Goal: Information Seeking & Learning: Learn about a topic

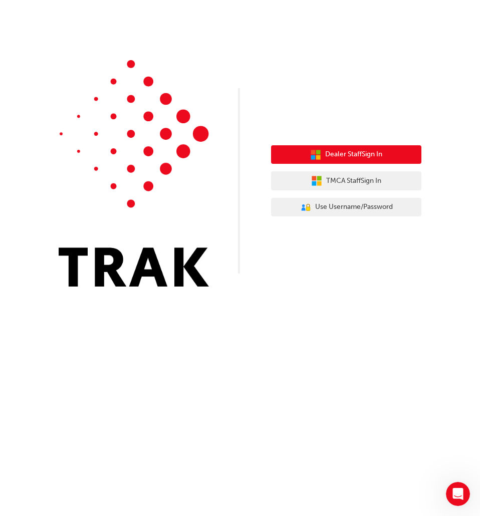
click at [346, 160] on span "Dealer Staff Sign In" at bounding box center [353, 155] width 57 height 12
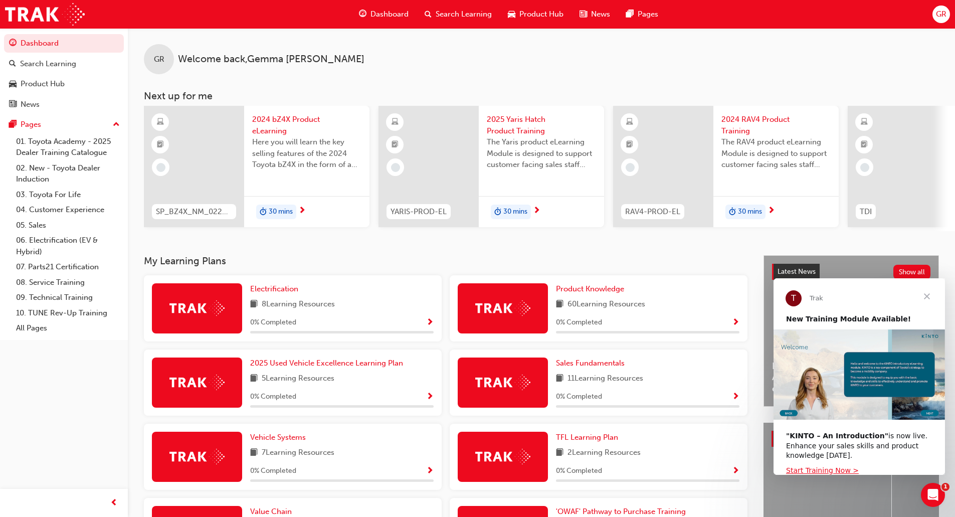
click at [480, 294] on span "Close" at bounding box center [927, 296] width 36 height 36
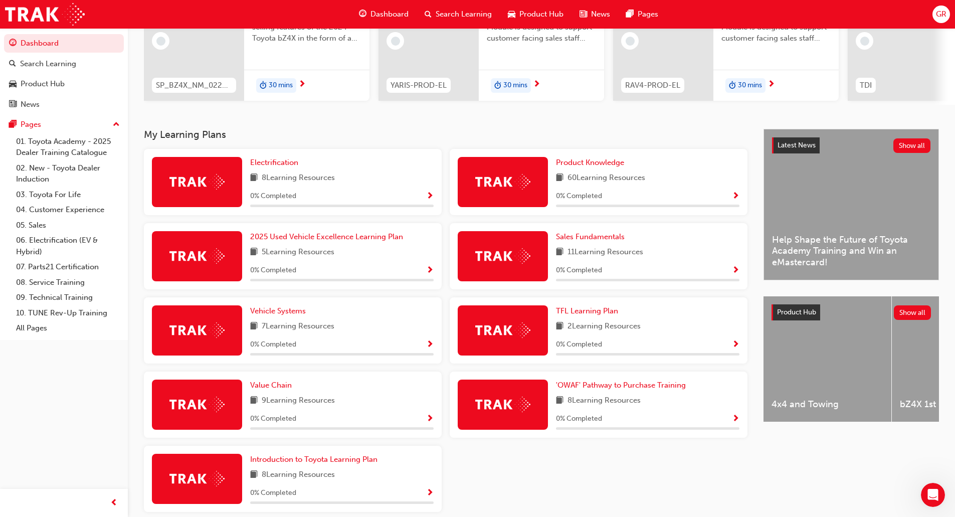
scroll to position [174, 0]
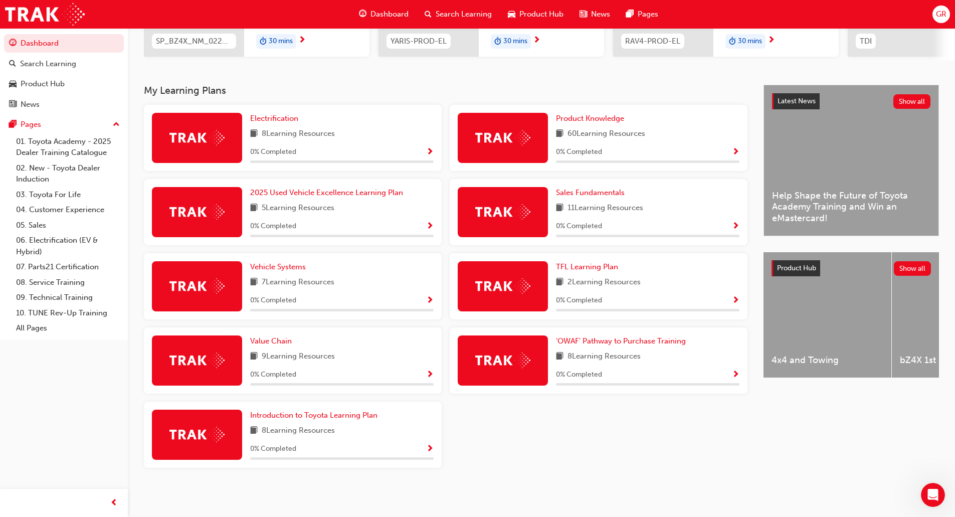
click at [480, 427] on div "Electrification 8 Learning Resources 0 % Completed Product Knowledge 60 Learnin…" at bounding box center [445, 290] width 611 height 371
click at [480, 340] on span "'OWAF' Pathway to Purchase Training" at bounding box center [621, 340] width 130 height 9
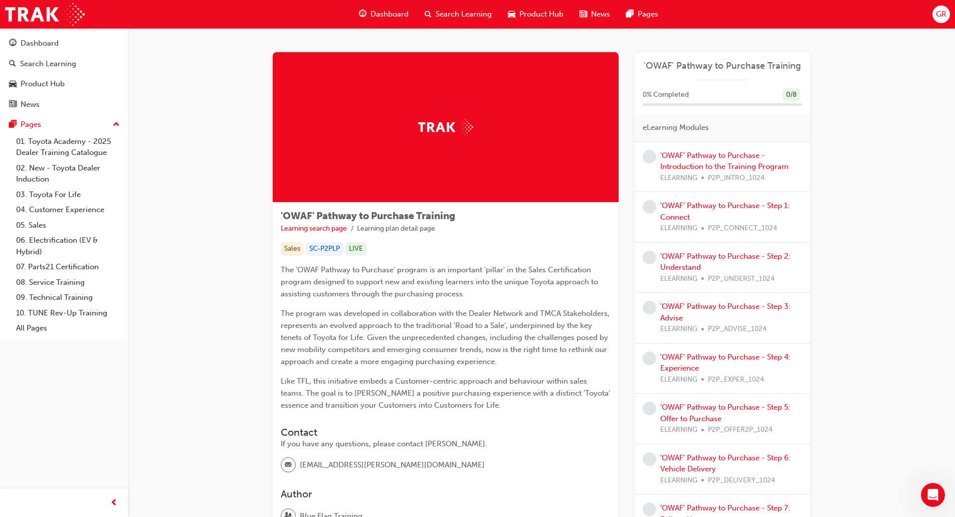
click at [366, 293] on span "The 'OWAF Pathway to Purchase' program is an important 'pillar' in the Sales Ce…" at bounding box center [440, 281] width 319 height 33
click at [480, 323] on span "The program was developed in collaboration with the Dealer Network and TMCA Sta…" at bounding box center [446, 337] width 331 height 57
click at [480, 166] on link "'OWAF' Pathway to Purchase - Introduction to the Training Program" at bounding box center [724, 161] width 128 height 21
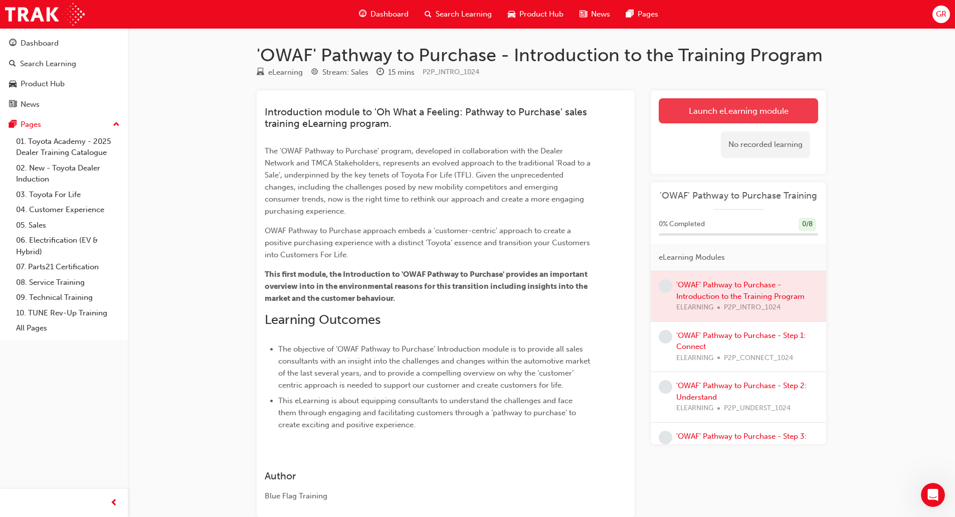
click at [480, 110] on link "Launch eLearning module" at bounding box center [738, 110] width 159 height 25
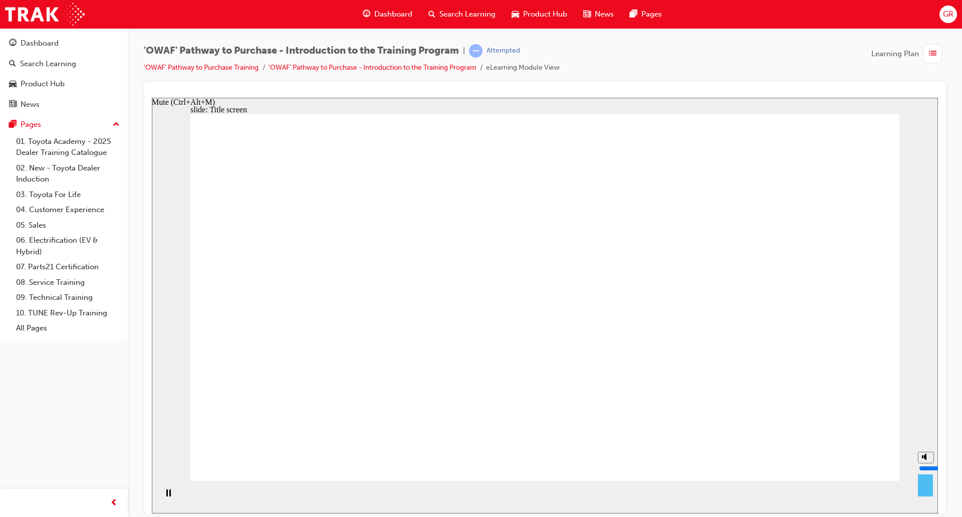
click at [480, 493] on div "misc controls" at bounding box center [925, 482] width 15 height 38
click at [480, 464] on input "volume" at bounding box center [951, 468] width 65 height 8
drag, startPoint x: 926, startPoint y: 455, endPoint x: 926, endPoint y: 447, distance: 7.5
type input "10"
click at [480, 464] on input "volume" at bounding box center [951, 468] width 65 height 8
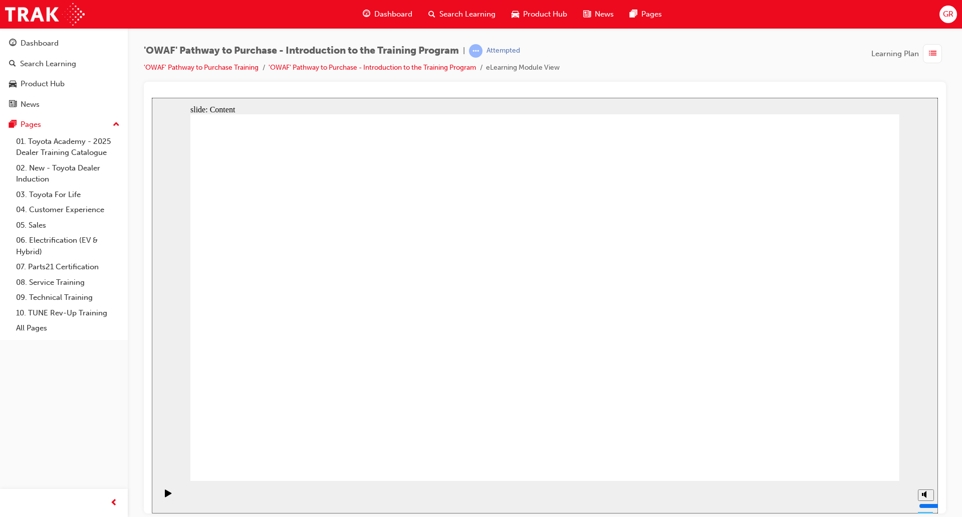
click at [480, 51] on div "button" at bounding box center [932, 53] width 19 height 19
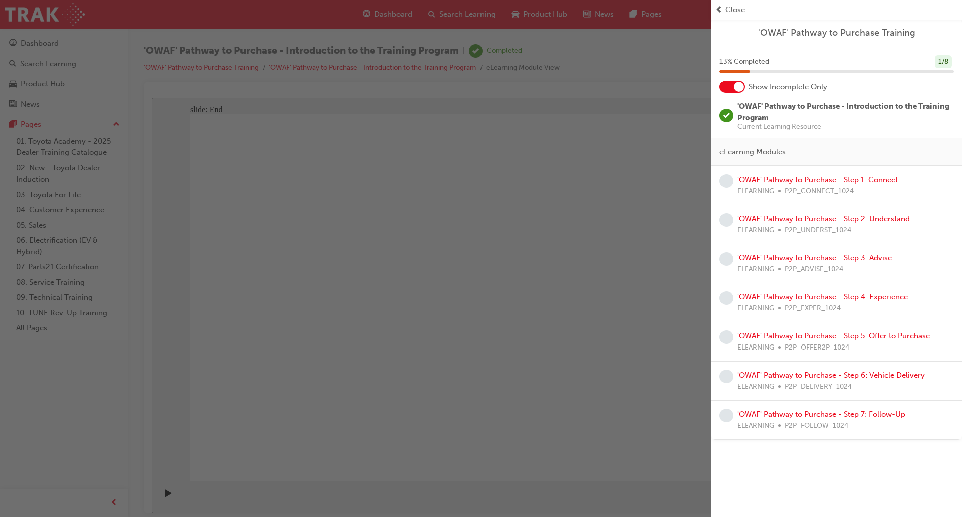
click at [480, 178] on link "'OWAF' Pathway to Purchase - Step 1: Connect" at bounding box center [817, 179] width 161 height 9
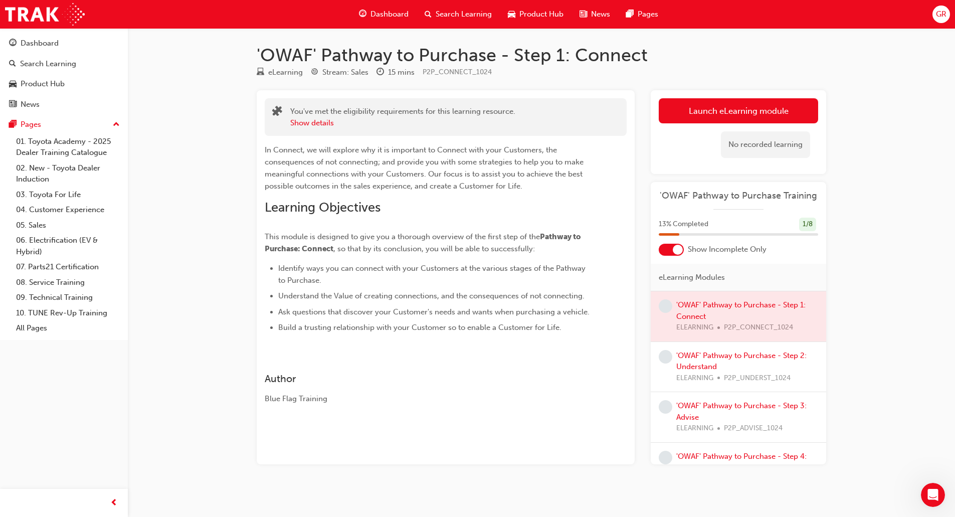
click at [480, 304] on div at bounding box center [738, 316] width 175 height 50
click at [480, 326] on div at bounding box center [738, 316] width 175 height 50
click at [480, 109] on link "Launch eLearning module" at bounding box center [738, 110] width 159 height 25
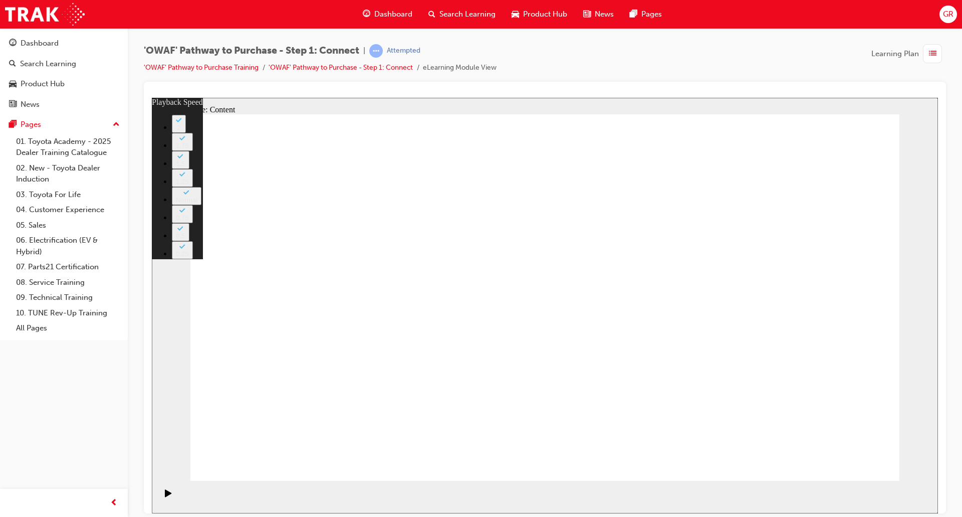
type input "76"
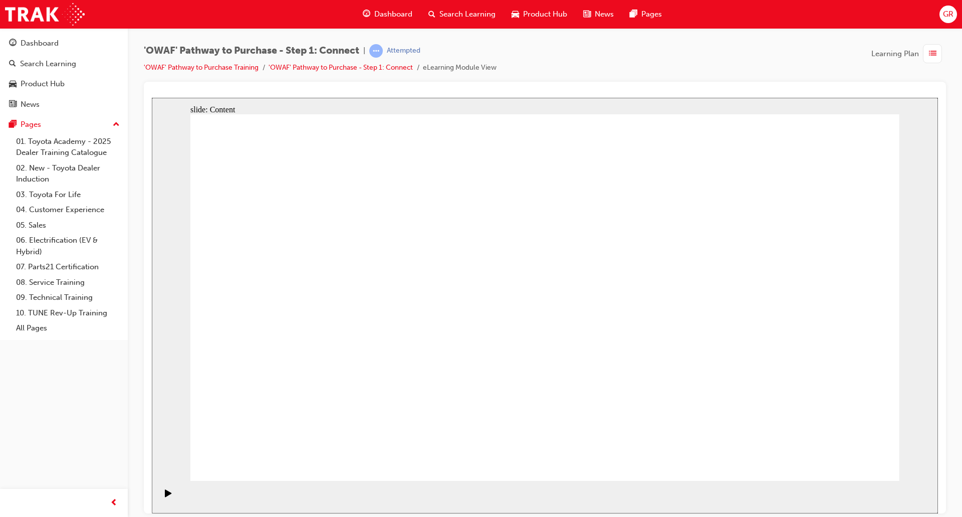
drag, startPoint x: 562, startPoint y: 380, endPoint x: 569, endPoint y: 387, distance: 10.3
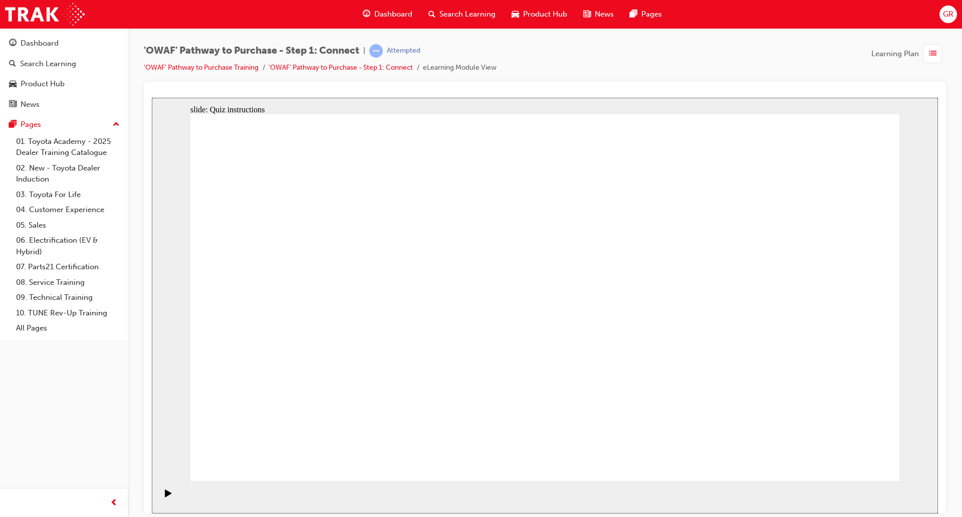
drag, startPoint x: 398, startPoint y: 408, endPoint x: 738, endPoint y: 168, distance: 416.2
drag, startPoint x: 478, startPoint y: 417, endPoint x: 818, endPoint y: 227, distance: 389.3
drag, startPoint x: 358, startPoint y: 327, endPoint x: 846, endPoint y: 308, distance: 488.0
drag, startPoint x: 434, startPoint y: 326, endPoint x: 781, endPoint y: 382, distance: 351.8
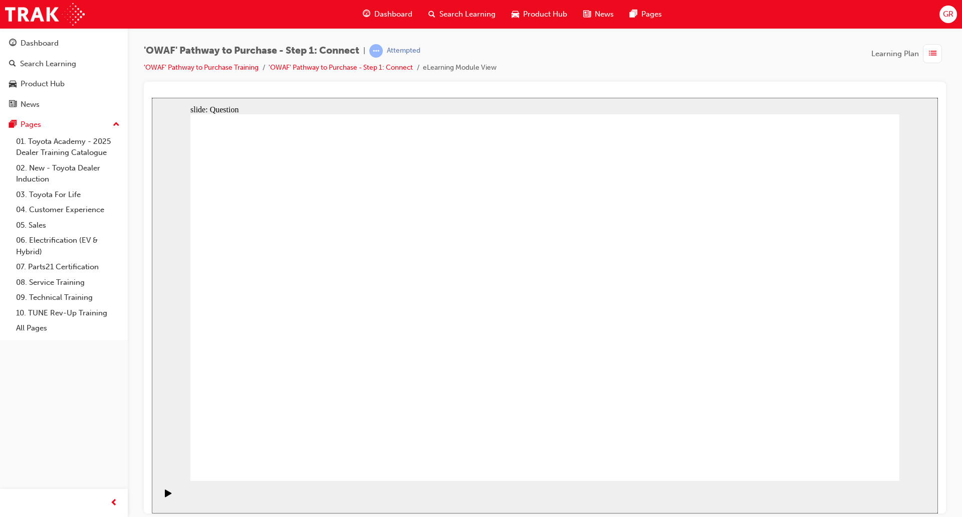
drag, startPoint x: 520, startPoint y: 343, endPoint x: 684, endPoint y: 396, distance: 172.6
drag, startPoint x: 259, startPoint y: 332, endPoint x: 618, endPoint y: 305, distance: 359.8
drag, startPoint x: 314, startPoint y: 420, endPoint x: 657, endPoint y: 230, distance: 392.6
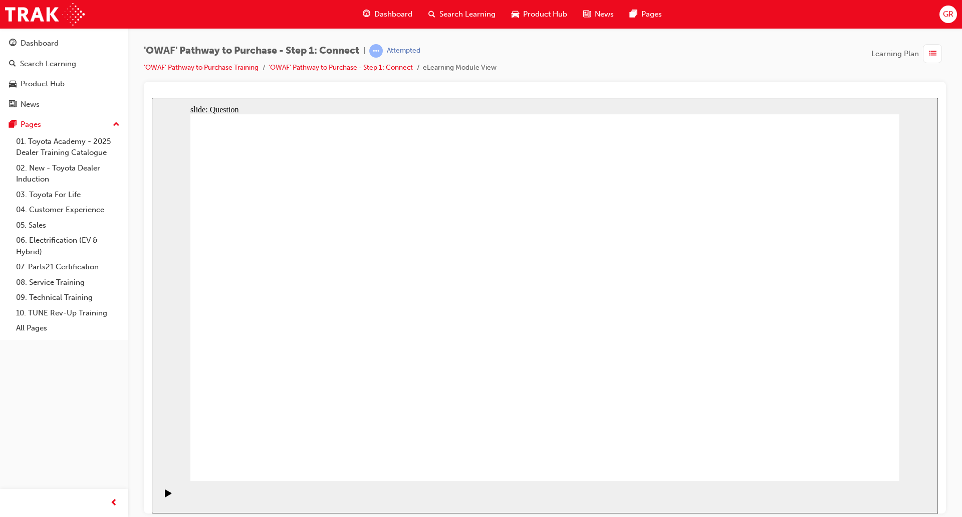
drag, startPoint x: 809, startPoint y: 300, endPoint x: 573, endPoint y: 306, distance: 236.6
drag, startPoint x: 796, startPoint y: 340, endPoint x: 323, endPoint y: 336, distance: 472.7
drag, startPoint x: 825, startPoint y: 357, endPoint x: 598, endPoint y: 361, distance: 227.1
drag, startPoint x: 804, startPoint y: 361, endPoint x: 563, endPoint y: 360, distance: 241.1
drag, startPoint x: 789, startPoint y: 350, endPoint x: 566, endPoint y: 358, distance: 223.2
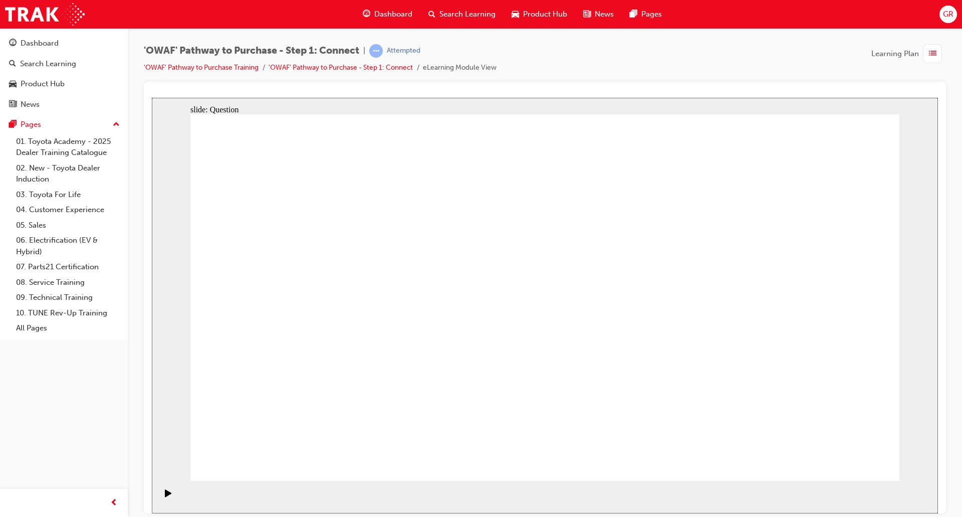
drag, startPoint x: 793, startPoint y: 365, endPoint x: 355, endPoint y: 371, distance: 438.6
drag, startPoint x: 804, startPoint y: 366, endPoint x: 382, endPoint y: 368, distance: 421.5
drag, startPoint x: 801, startPoint y: 354, endPoint x: 366, endPoint y: 362, distance: 435.1
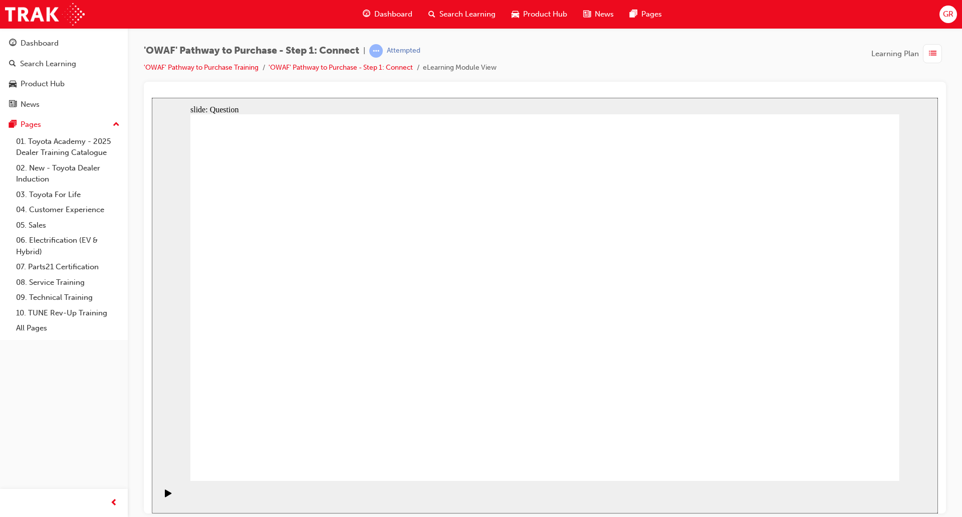
drag, startPoint x: 646, startPoint y: 213, endPoint x: 661, endPoint y: 235, distance: 26.7
radio input "true"
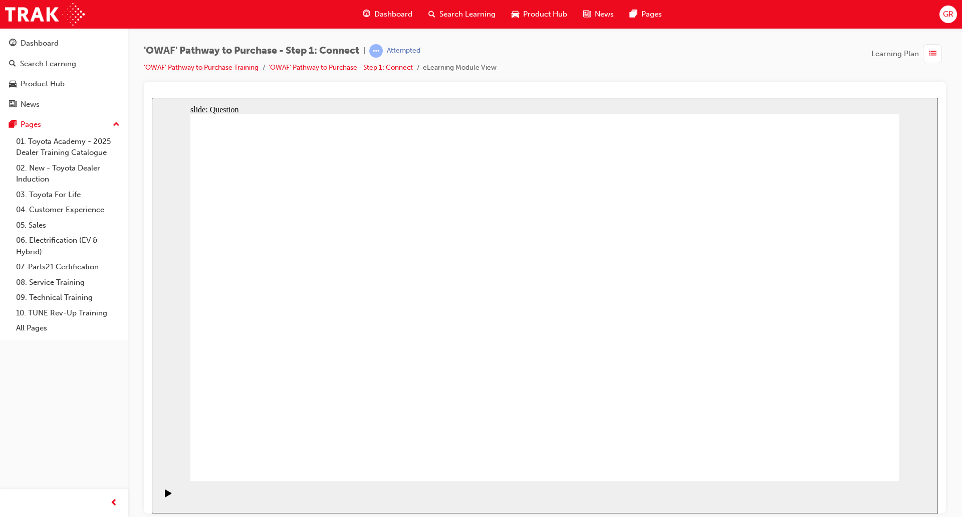
checkbox input "true"
checkbox input "false"
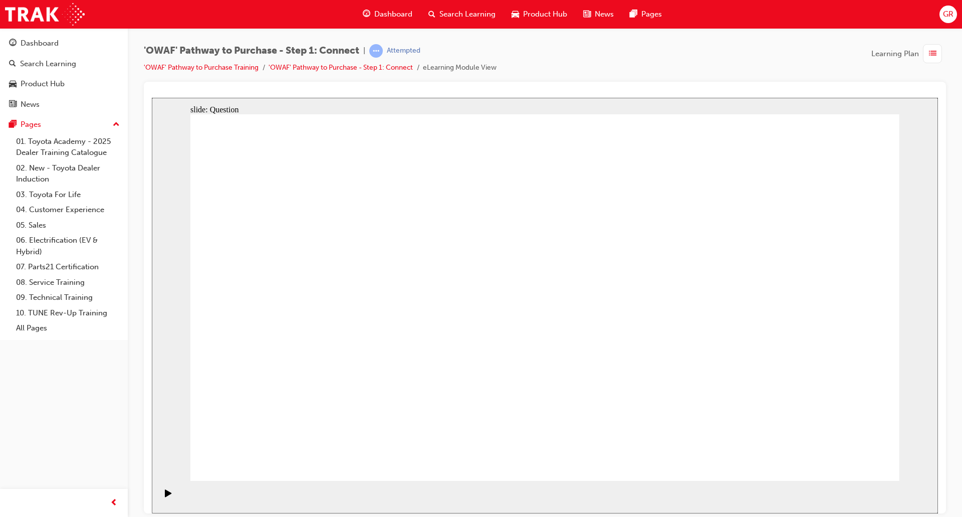
checkbox input "false"
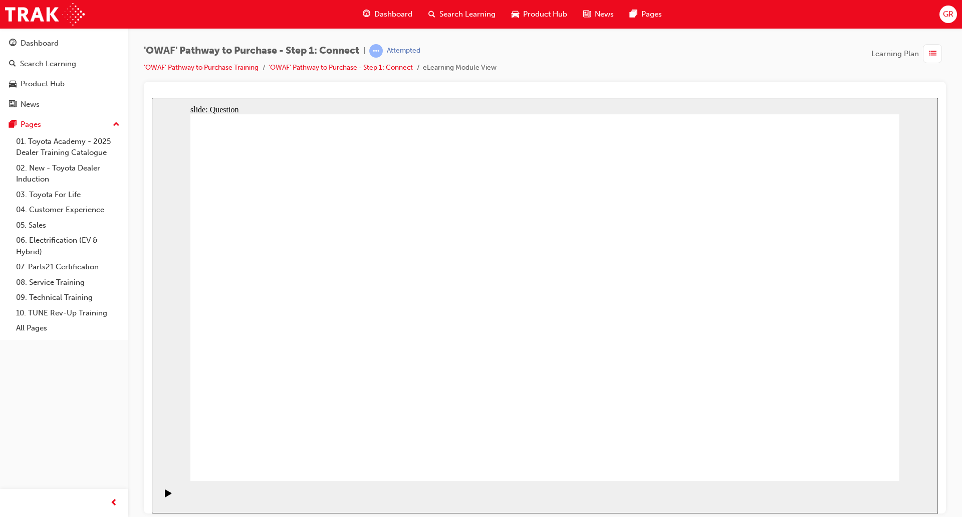
drag, startPoint x: 683, startPoint y: 318, endPoint x: 486, endPoint y: 388, distance: 208.9
checkbox input "true"
checkbox input "false"
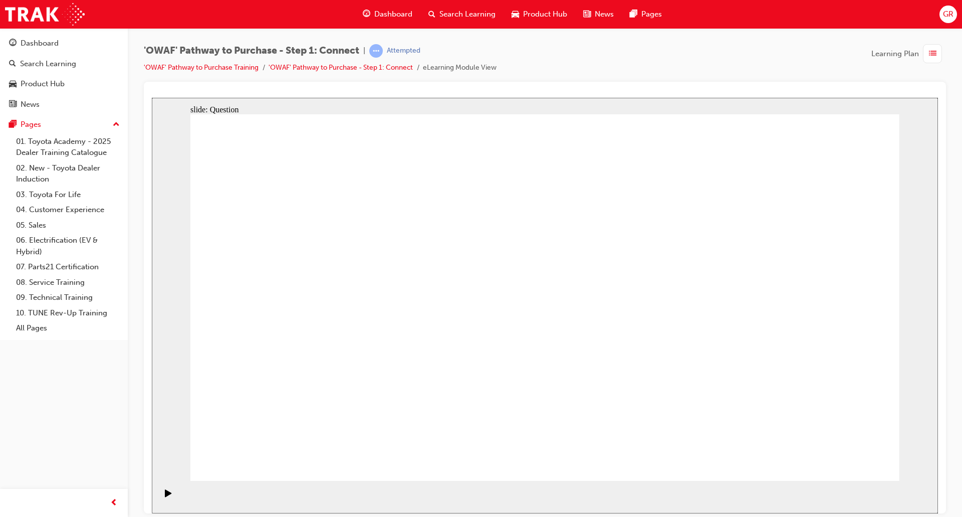
checkbox input "false"
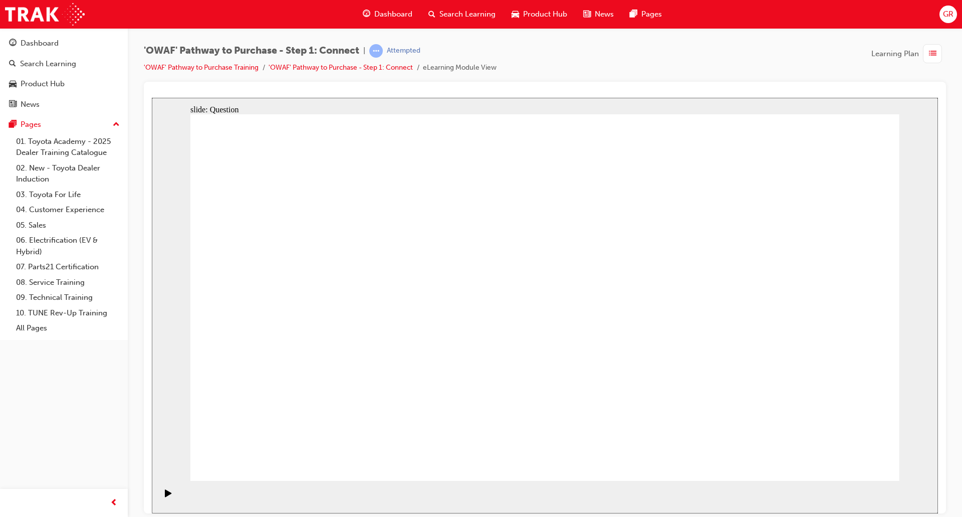
checkbox input "true"
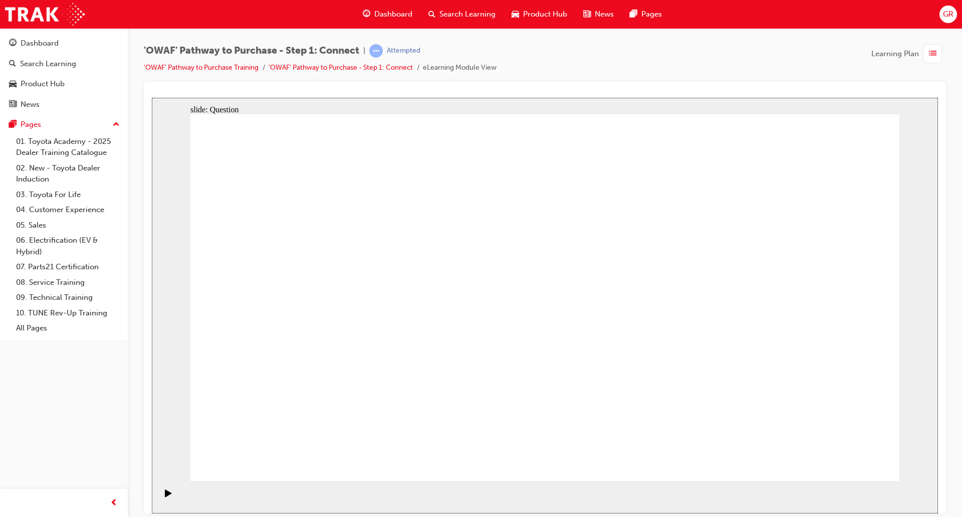
drag, startPoint x: 417, startPoint y: 371, endPoint x: 589, endPoint y: 246, distance: 213.1
drag, startPoint x: 480, startPoint y: 448, endPoint x: 743, endPoint y: 258, distance: 324.4
drag, startPoint x: 637, startPoint y: 410, endPoint x: 359, endPoint y: 289, distance: 302.5
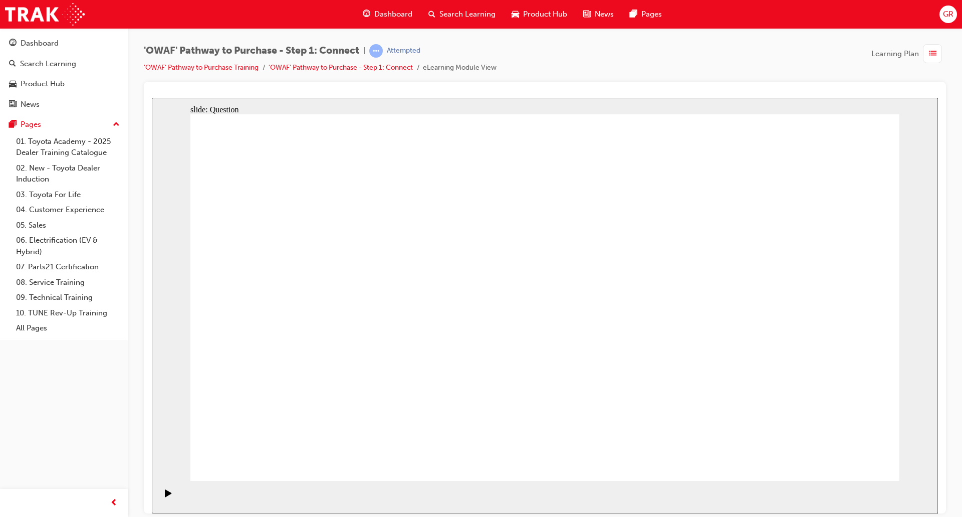
drag, startPoint x: 735, startPoint y: 372, endPoint x: 496, endPoint y: 285, distance: 254.5
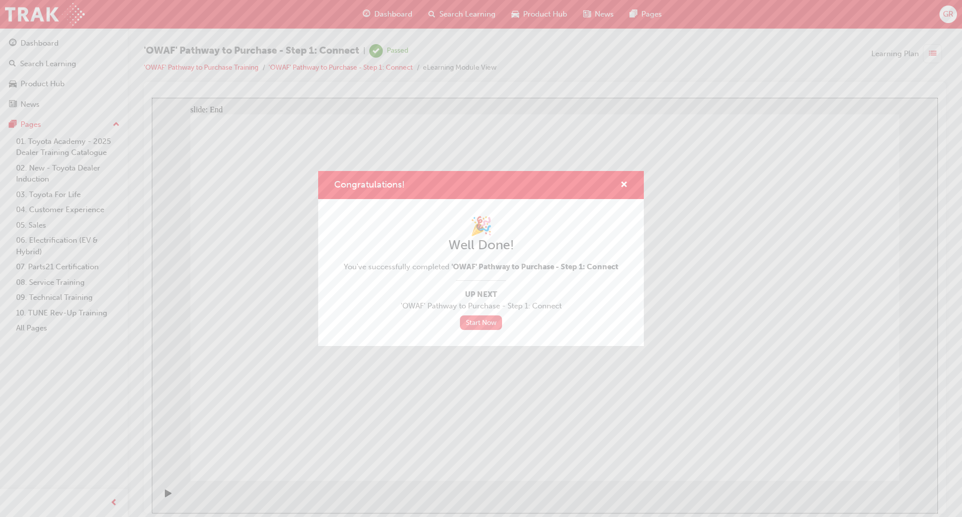
click at [491, 323] on link "Start Now" at bounding box center [481, 322] width 42 height 15
click at [487, 321] on link "Start Now" at bounding box center [481, 322] width 42 height 15
click at [489, 321] on link "Start Now" at bounding box center [481, 322] width 42 height 15
click at [937, 51] on div "Congratulations! 🎉 Well Done! You've successfully completed 'OWAF' Pathway to P…" at bounding box center [481, 258] width 962 height 517
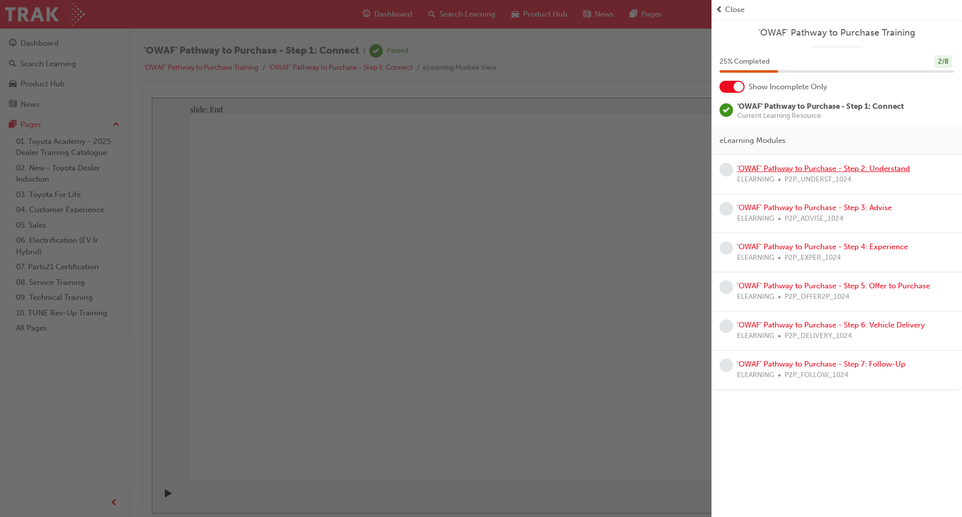
click at [814, 167] on link "'OWAF' Pathway to Purchase - Step 2: Understand" at bounding box center [823, 168] width 173 height 9
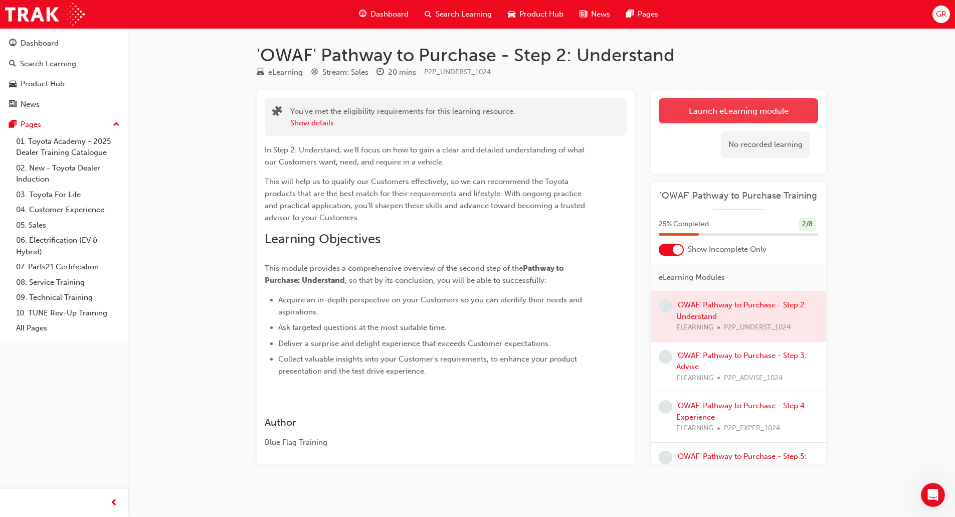
click at [764, 108] on link "Launch eLearning module" at bounding box center [738, 110] width 159 height 25
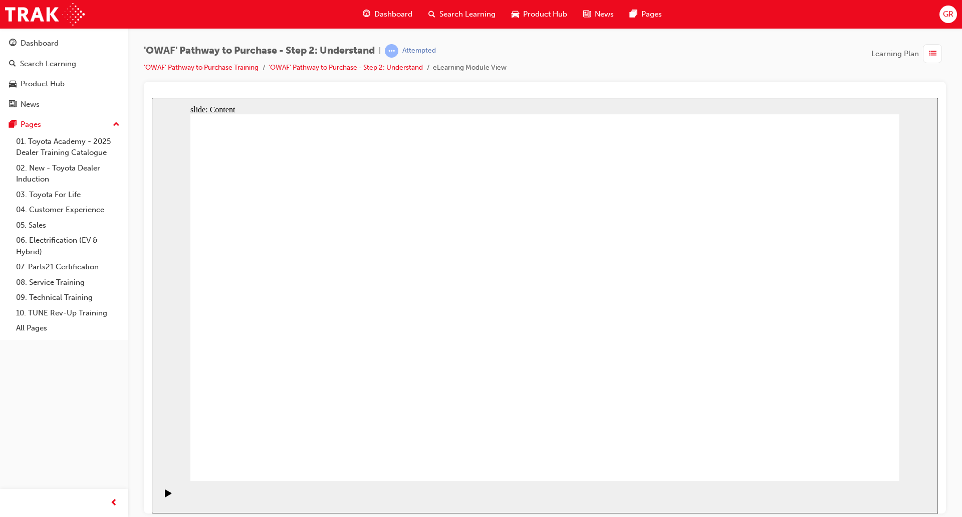
drag, startPoint x: 830, startPoint y: 364, endPoint x: 607, endPoint y: 372, distance: 222.7
drag, startPoint x: 794, startPoint y: 358, endPoint x: 359, endPoint y: 362, distance: 434.6
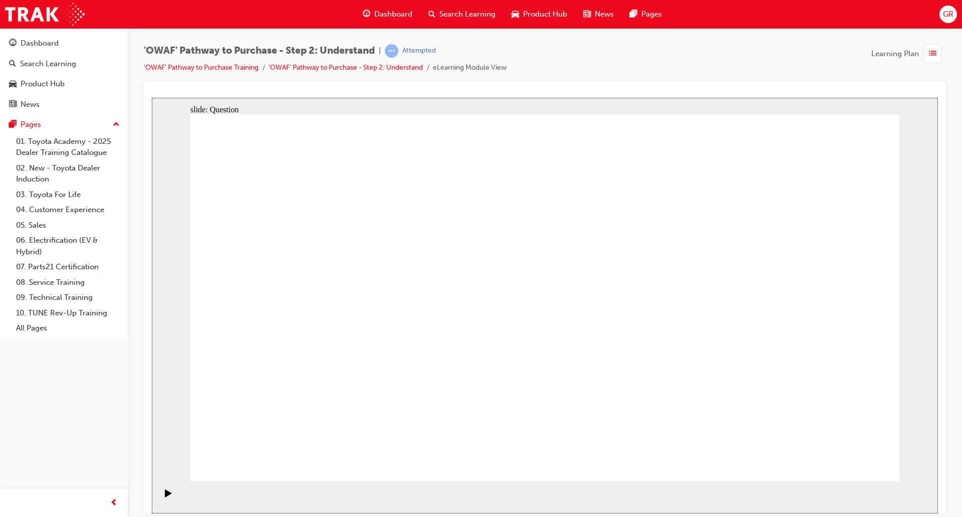
drag, startPoint x: 811, startPoint y: 337, endPoint x: 610, endPoint y: 348, distance: 201.3
drag, startPoint x: 819, startPoint y: 365, endPoint x: 605, endPoint y: 369, distance: 213.6
drag, startPoint x: 827, startPoint y: 370, endPoint x: 597, endPoint y: 370, distance: 230.6
drag, startPoint x: 804, startPoint y: 371, endPoint x: 364, endPoint y: 379, distance: 439.6
drag, startPoint x: 821, startPoint y: 360, endPoint x: 378, endPoint y: 363, distance: 443.1
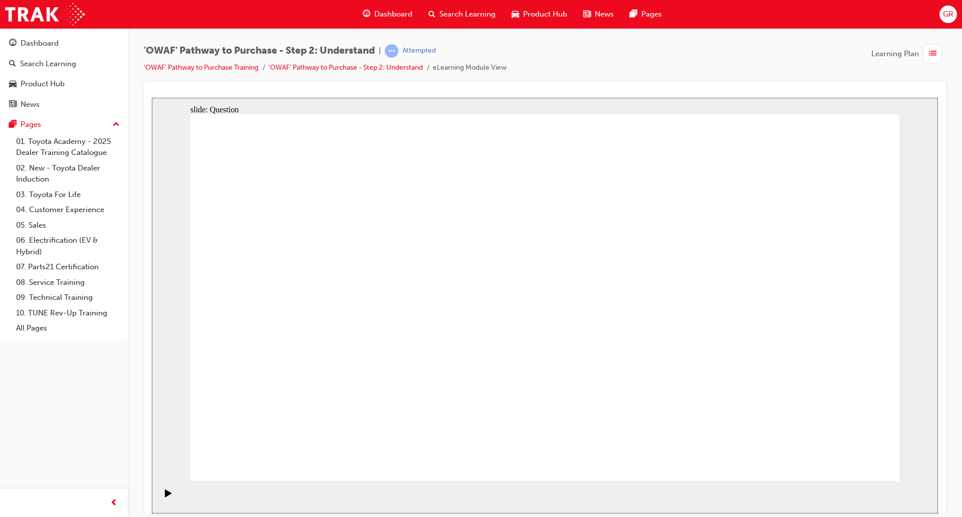
drag, startPoint x: 794, startPoint y: 352, endPoint x: 362, endPoint y: 348, distance: 432.1
drag, startPoint x: 361, startPoint y: 414, endPoint x: 403, endPoint y: 270, distance: 150.8
drag, startPoint x: 479, startPoint y: 447, endPoint x: 545, endPoint y: 266, distance: 192.7
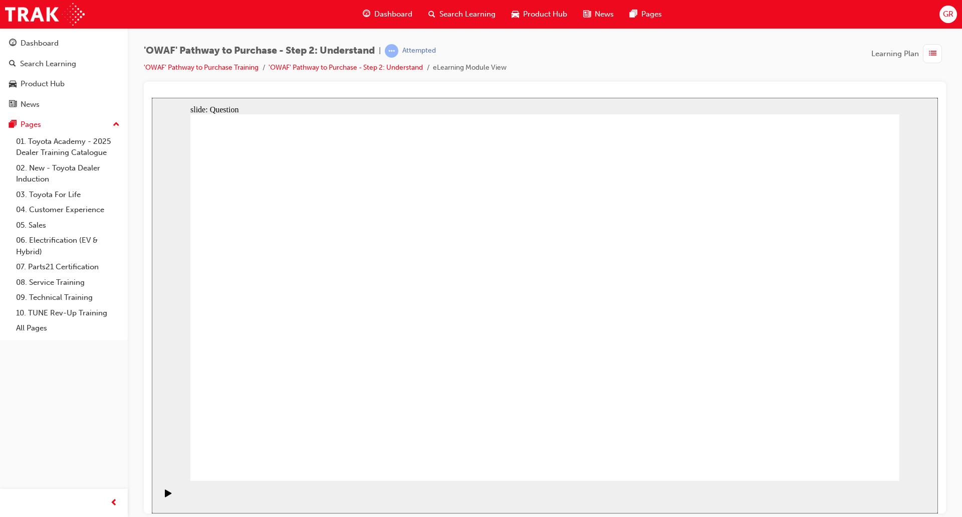
drag, startPoint x: 625, startPoint y: 373, endPoint x: 717, endPoint y: 261, distance: 145.4
drag, startPoint x: 739, startPoint y: 447, endPoint x: 560, endPoint y: 305, distance: 227.9
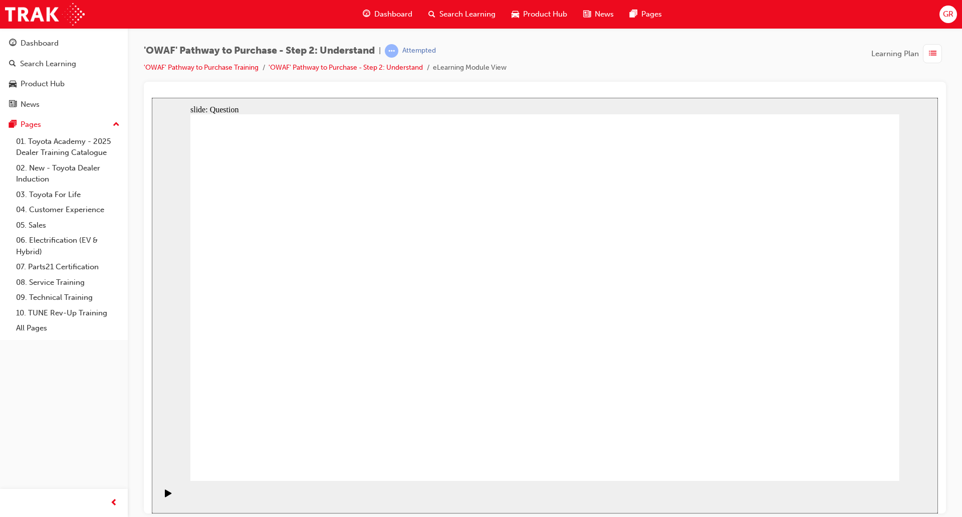
drag, startPoint x: 818, startPoint y: 362, endPoint x: 828, endPoint y: 344, distance: 20.5
checkbox input "true"
drag, startPoint x: 839, startPoint y: 323, endPoint x: 690, endPoint y: 231, distance: 174.4
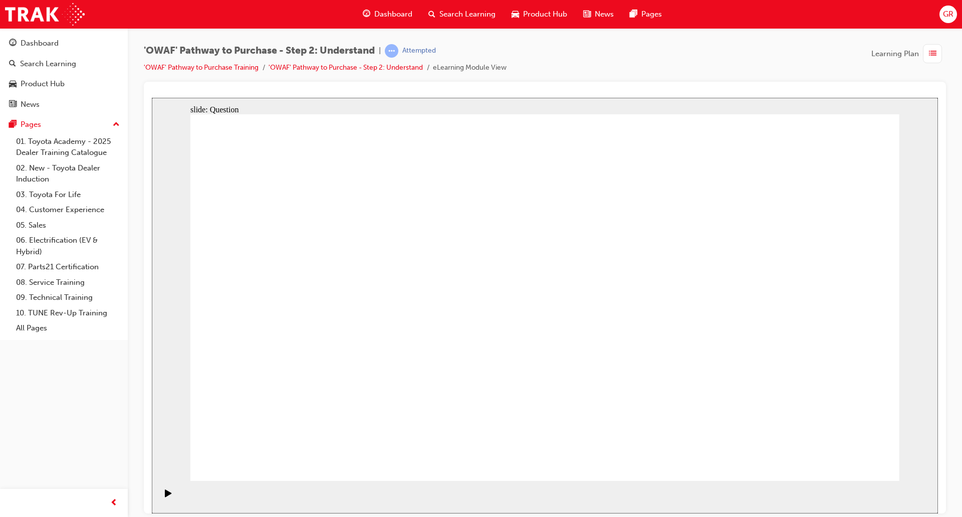
checkbox input "false"
checkbox input "true"
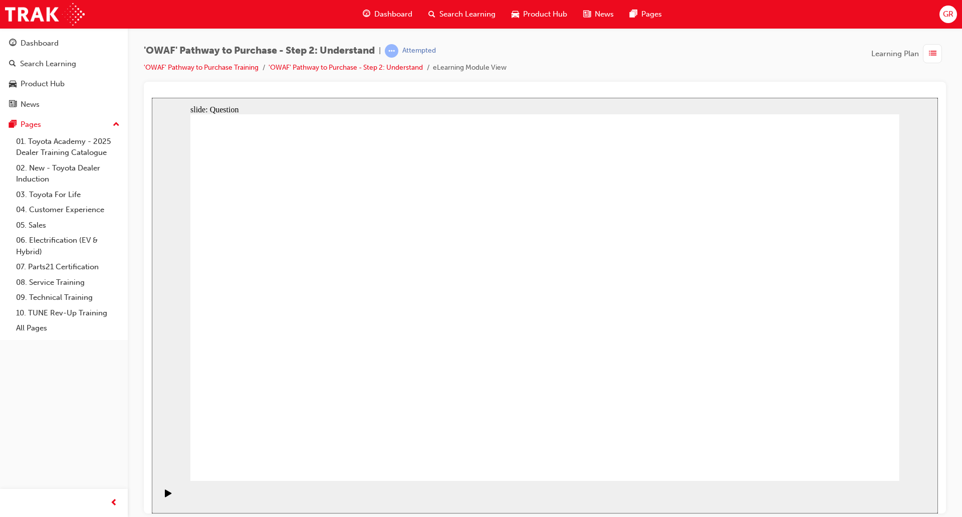
checkbox input "false"
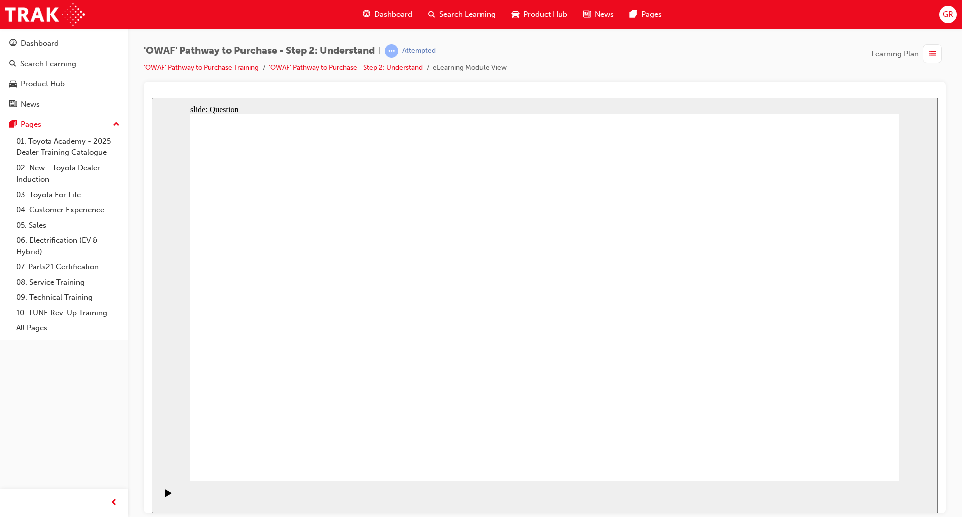
checkbox input "true"
drag, startPoint x: 350, startPoint y: 316, endPoint x: 465, endPoint y: 314, distance: 114.3
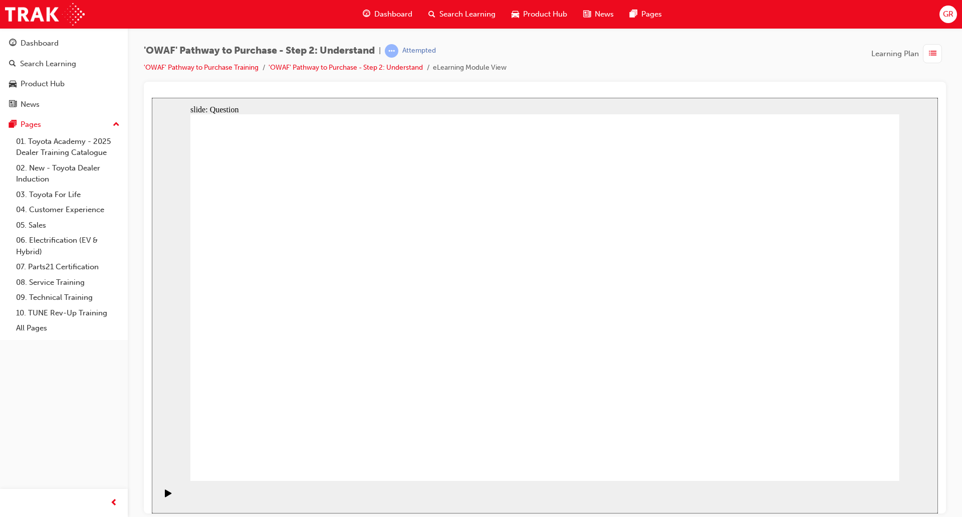
checkbox input "true"
checkbox input "false"
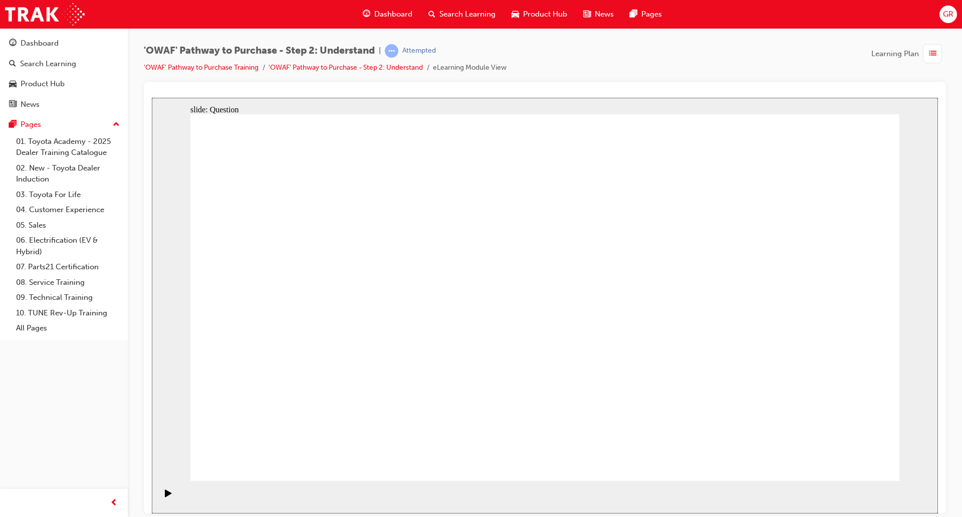
drag, startPoint x: 455, startPoint y: 362, endPoint x: 456, endPoint y: 372, distance: 10.1
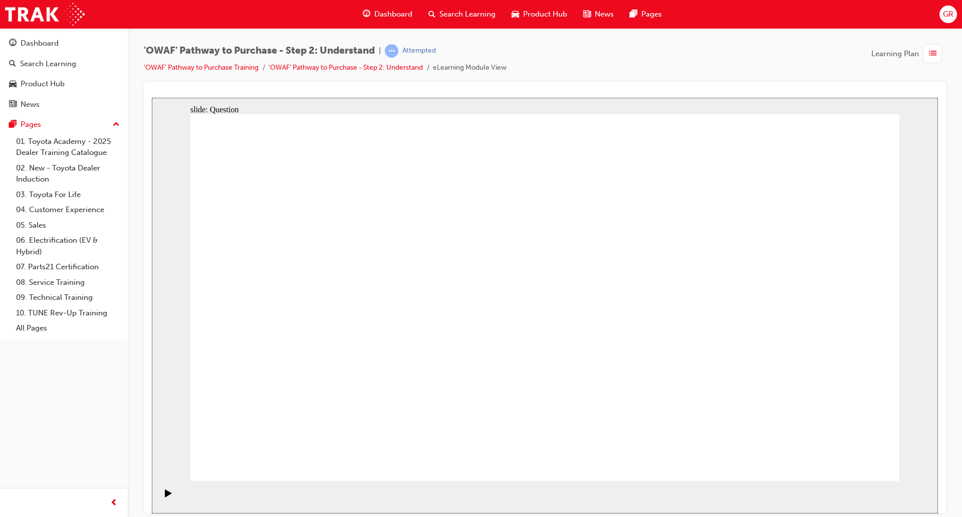
checkbox input "true"
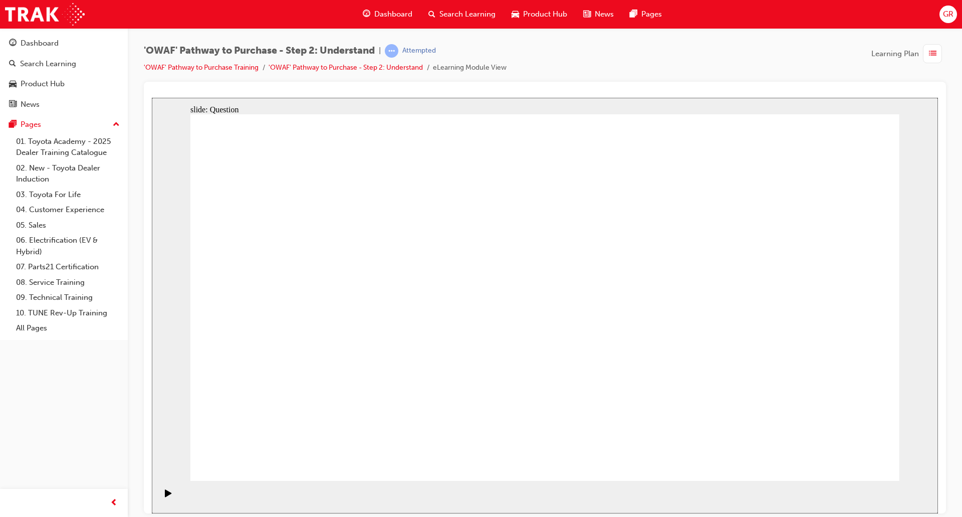
drag, startPoint x: 362, startPoint y: 322, endPoint x: 370, endPoint y: 299, distance: 24.6
checkbox input "true"
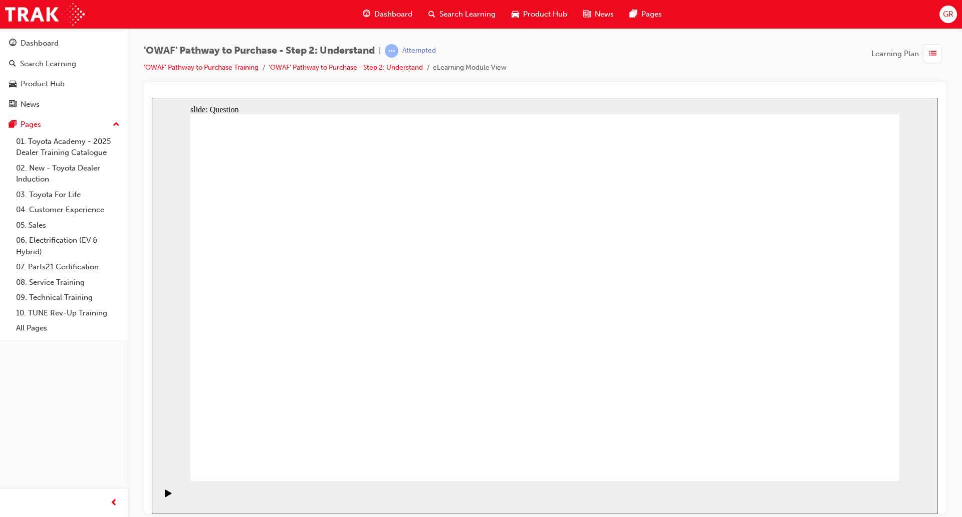
checkbox input "true"
drag, startPoint x: 662, startPoint y: 370, endPoint x: 659, endPoint y: 355, distance: 15.4
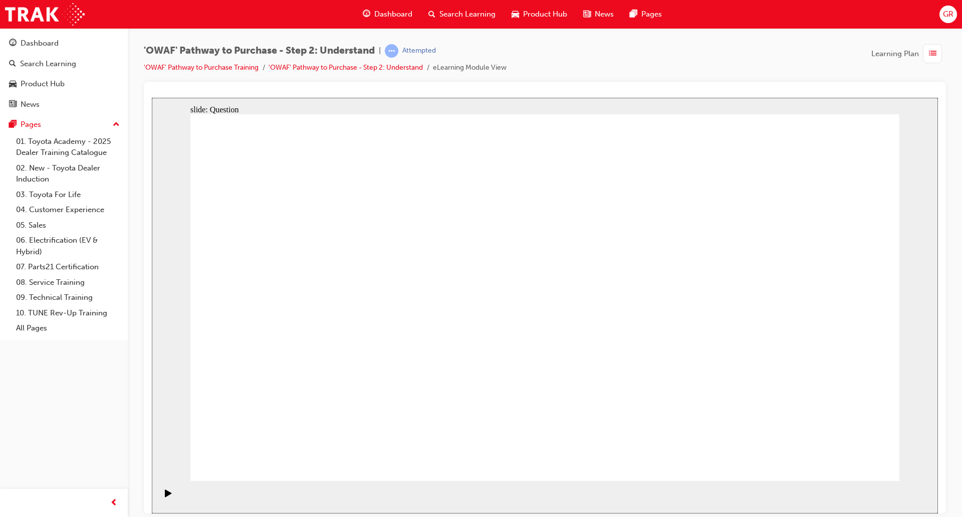
checkbox input "true"
radio input "true"
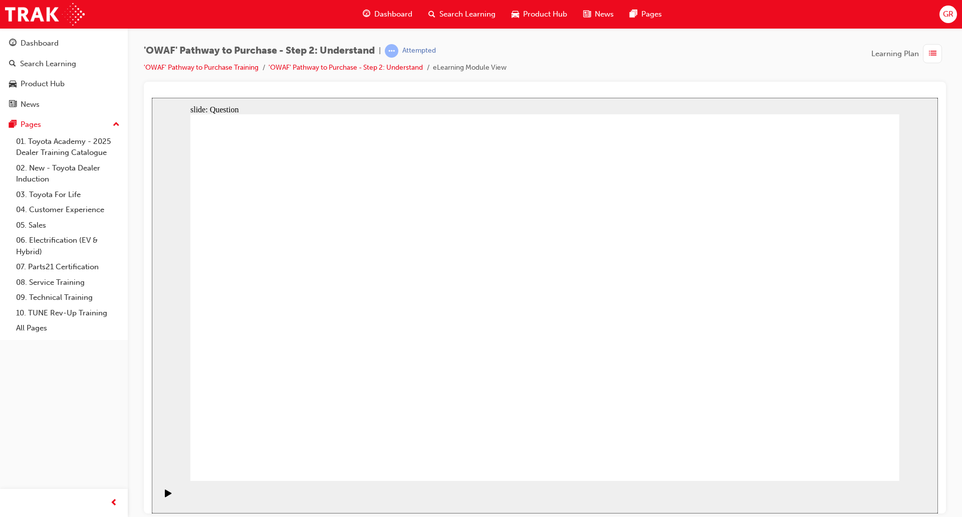
drag, startPoint x: 562, startPoint y: 267, endPoint x: 279, endPoint y: 408, distance: 316.3
drag, startPoint x: 630, startPoint y: 258, endPoint x: 344, endPoint y: 399, distance: 318.3
drag, startPoint x: 706, startPoint y: 264, endPoint x: 421, endPoint y: 401, distance: 316.7
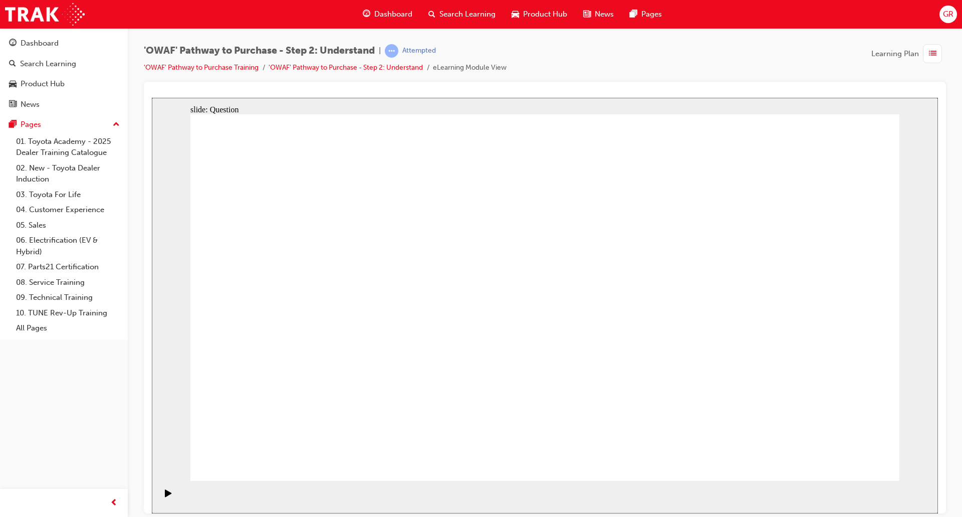
drag, startPoint x: 766, startPoint y: 256, endPoint x: 628, endPoint y: 399, distance: 199.2
drag, startPoint x: 838, startPoint y: 254, endPoint x: 486, endPoint y: 392, distance: 378.1
drag, startPoint x: 480, startPoint y: 253, endPoint x: 600, endPoint y: 236, distance: 121.5
drag, startPoint x: 483, startPoint y: 261, endPoint x: 690, endPoint y: 402, distance: 250.9
drag, startPoint x: 266, startPoint y: 267, endPoint x: 757, endPoint y: 404, distance: 510.6
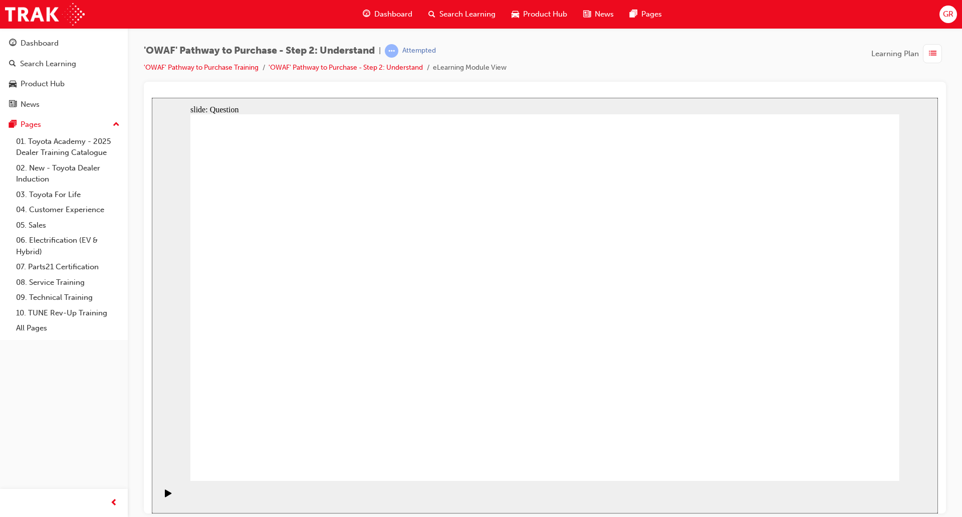
drag, startPoint x: 330, startPoint y: 259, endPoint x: 539, endPoint y: 401, distance: 252.2
drag, startPoint x: 402, startPoint y: 257, endPoint x: 836, endPoint y: 395, distance: 454.6
drag, startPoint x: 834, startPoint y: 409, endPoint x: 414, endPoint y: 262, distance: 445.1
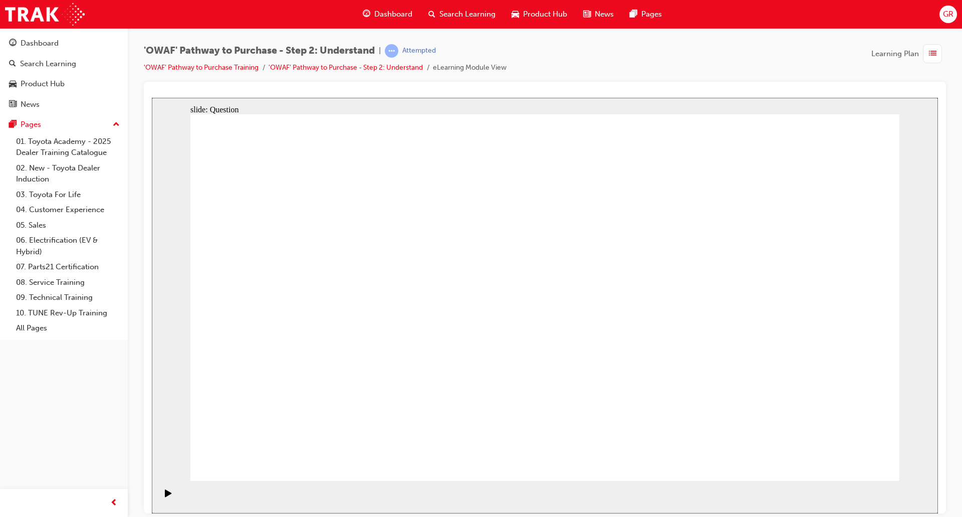
drag, startPoint x: 491, startPoint y: 412, endPoint x: 572, endPoint y: 275, distance: 159.3
drag, startPoint x: 557, startPoint y: 406, endPoint x: 478, endPoint y: 403, distance: 79.7
drag, startPoint x: 832, startPoint y: 256, endPoint x: 553, endPoint y: 402, distance: 314.3
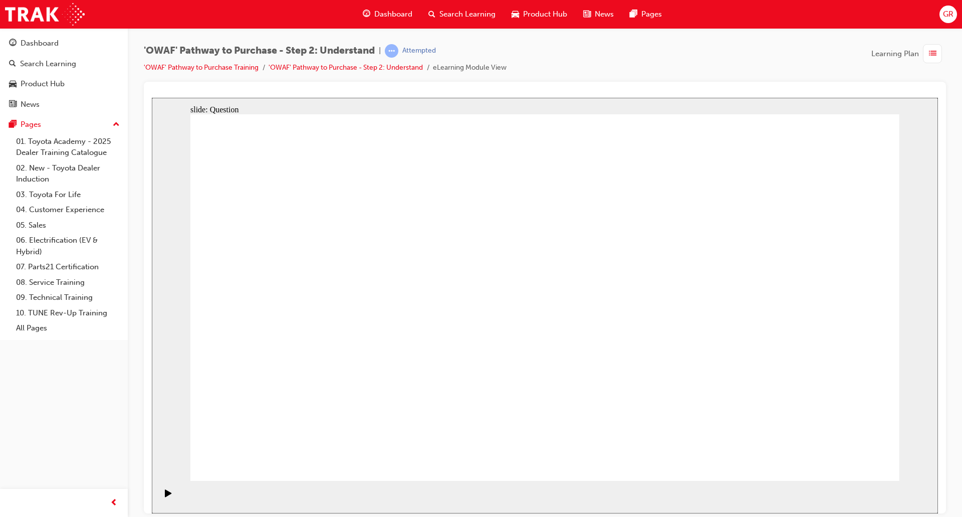
drag, startPoint x: 401, startPoint y: 260, endPoint x: 824, endPoint y: 400, distance: 445.8
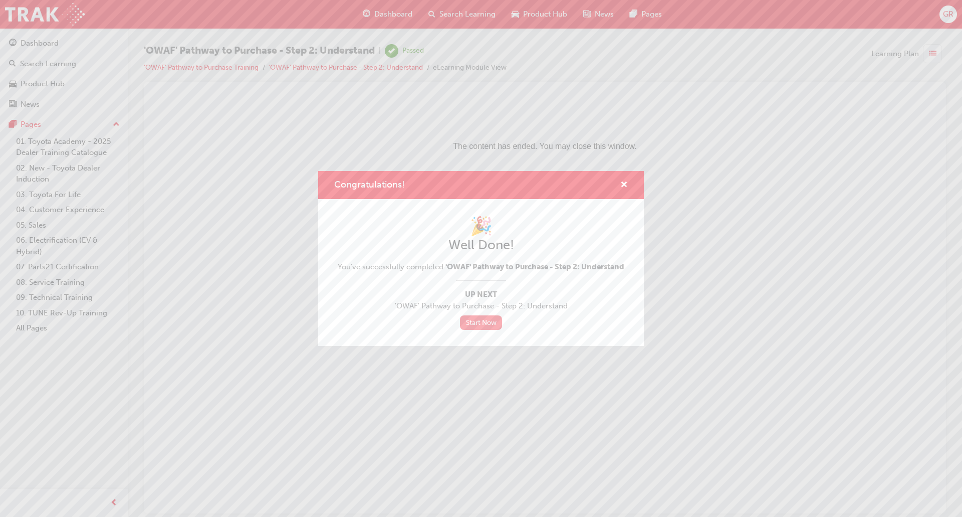
click at [482, 321] on link "Start Now" at bounding box center [481, 322] width 42 height 15
click at [627, 181] on span "cross-icon" at bounding box center [624, 185] width 8 height 9
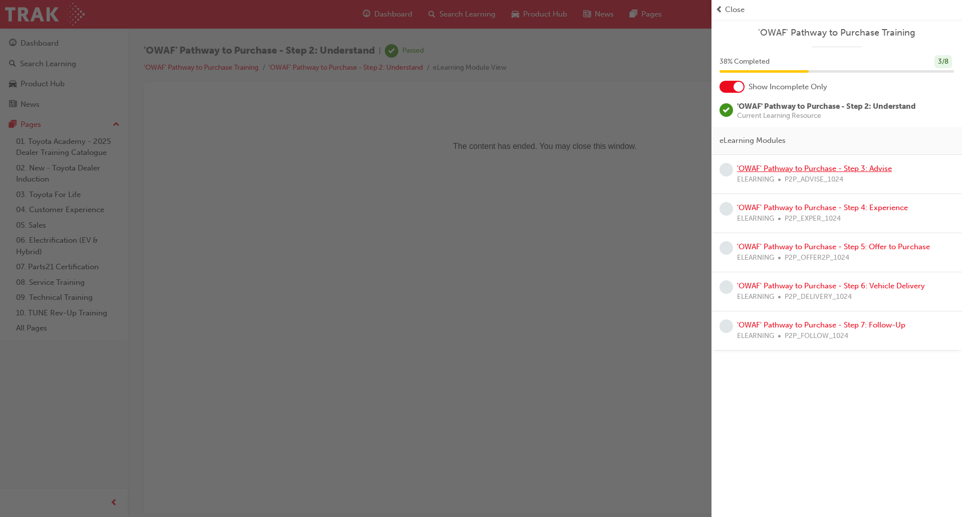
click at [835, 165] on link "'OWAF' Pathway to Purchase - Step 3: Advise" at bounding box center [814, 168] width 155 height 9
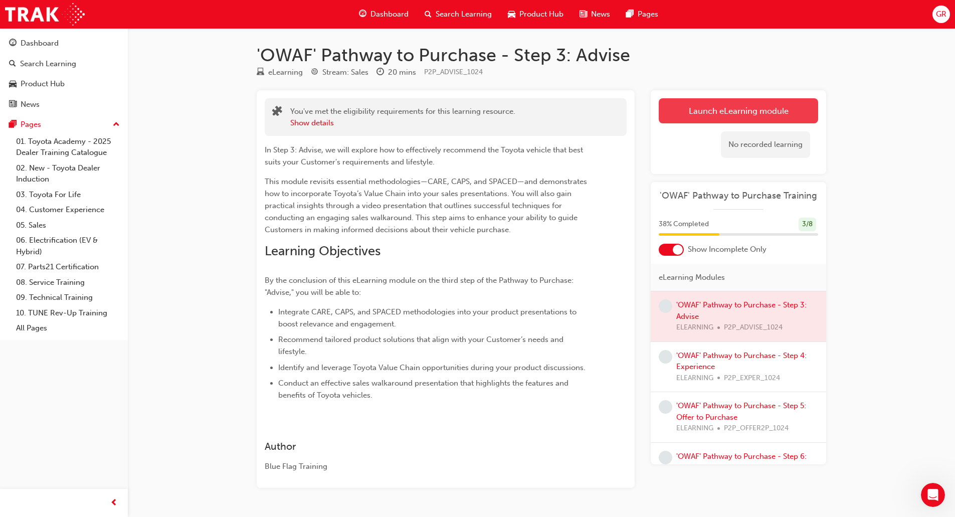
click at [762, 107] on link "Launch eLearning module" at bounding box center [738, 110] width 159 height 25
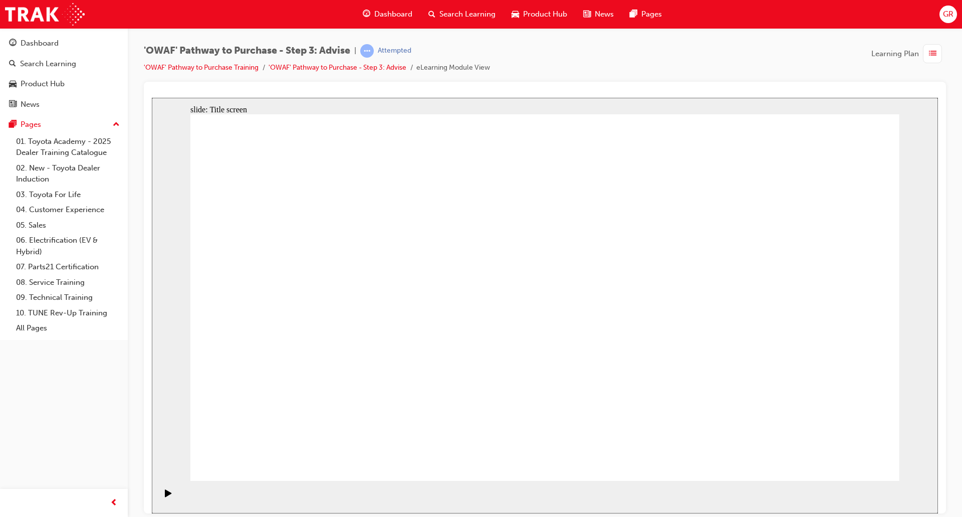
drag, startPoint x: 592, startPoint y: 443, endPoint x: 550, endPoint y: 447, distance: 42.3
drag, startPoint x: 875, startPoint y: 448, endPoint x: 861, endPoint y: 452, distance: 14.6
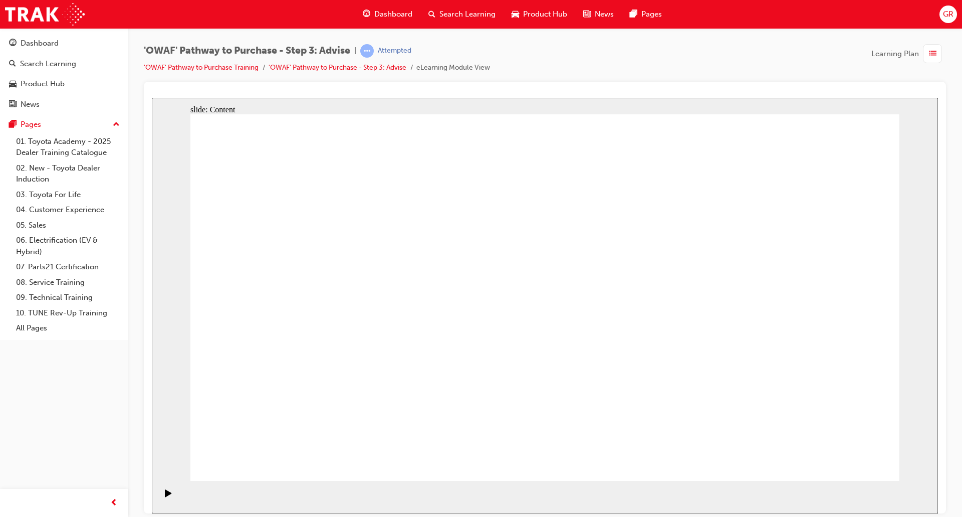
drag, startPoint x: 310, startPoint y: 311, endPoint x: 282, endPoint y: 297, distance: 31.8
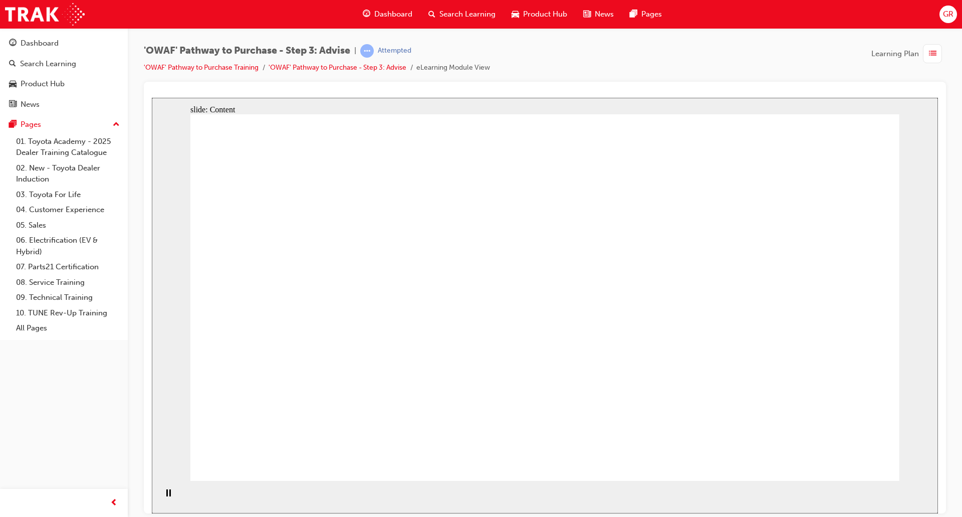
click at [160, 497] on div "Pause (Ctrl+Alt+P)" at bounding box center [168, 497] width 17 height 17
click at [167, 494] on icon "Play (Ctrl+Alt+P)" at bounding box center [168, 493] width 7 height 8
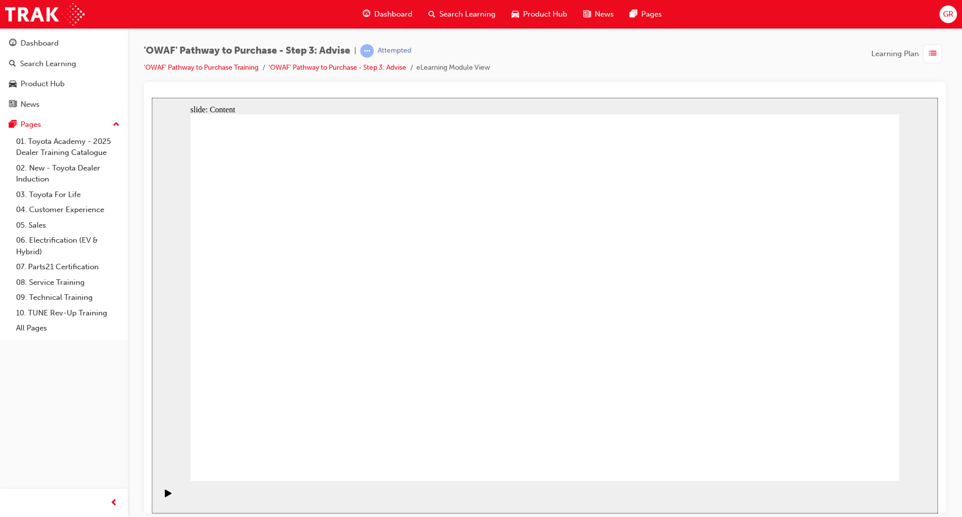
drag, startPoint x: 846, startPoint y: 464, endPoint x: 849, endPoint y: 454, distance: 10.3
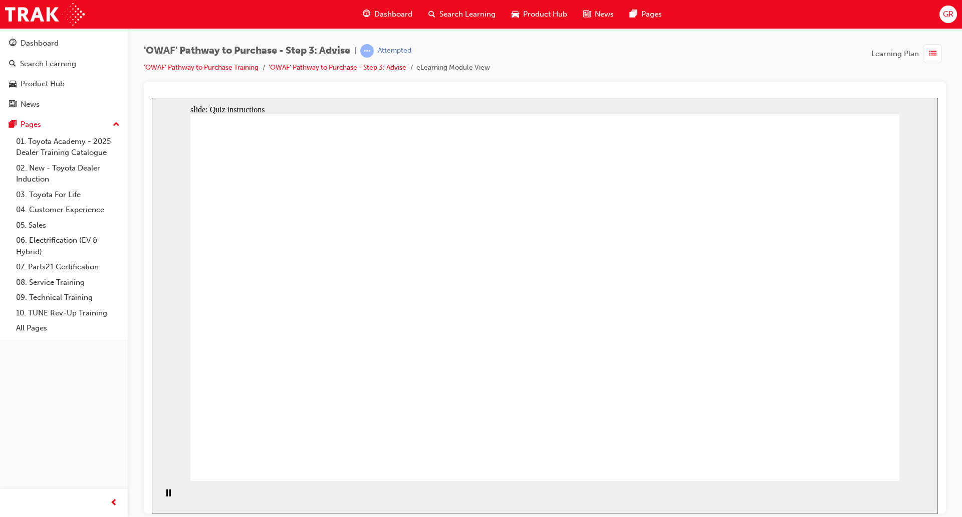
drag, startPoint x: 569, startPoint y: 418, endPoint x: 364, endPoint y: 261, distance: 257.7
drag, startPoint x: 807, startPoint y: 417, endPoint x: 390, endPoint y: 310, distance: 430.8
drag, startPoint x: 355, startPoint y: 421, endPoint x: 360, endPoint y: 363, distance: 57.9
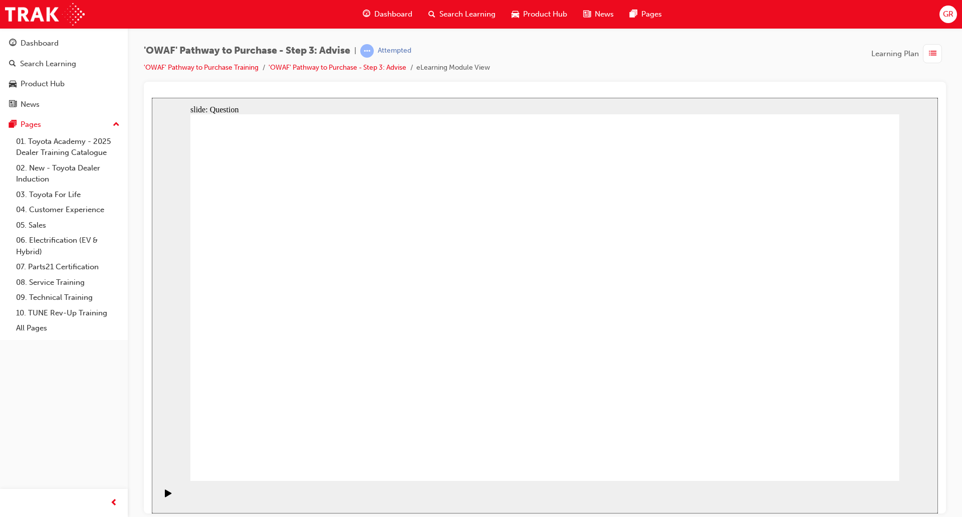
drag, startPoint x: 428, startPoint y: 414, endPoint x: 506, endPoint y: 270, distance: 164.6
drag, startPoint x: 568, startPoint y: 410, endPoint x: 363, endPoint y: 300, distance: 232.8
drag, startPoint x: 700, startPoint y: 370, endPoint x: 684, endPoint y: 300, distance: 71.4
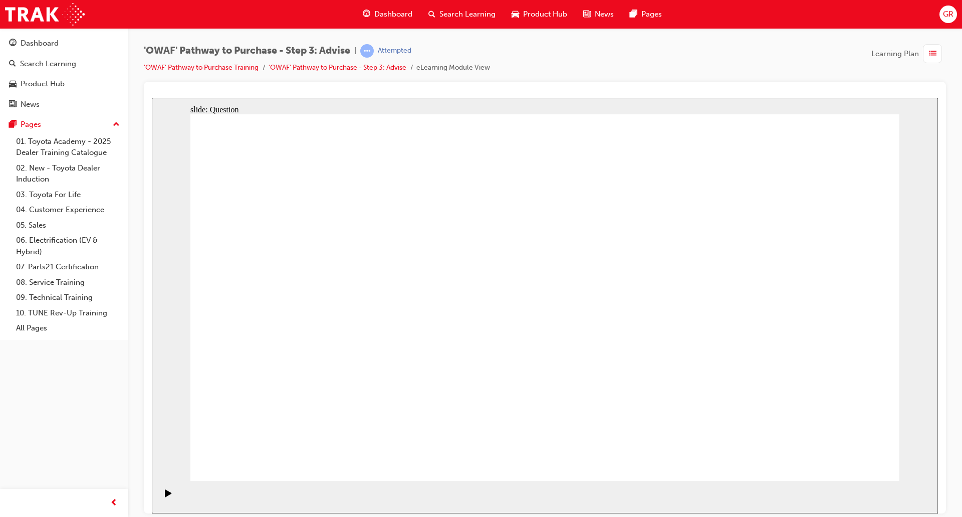
drag, startPoint x: 773, startPoint y: 347, endPoint x: 554, endPoint y: 350, distance: 218.5
drag, startPoint x: 805, startPoint y: 359, endPoint x: 364, endPoint y: 365, distance: 441.6
drag, startPoint x: 817, startPoint y: 364, endPoint x: 596, endPoint y: 372, distance: 220.7
drag, startPoint x: 813, startPoint y: 374, endPoint x: 596, endPoint y: 381, distance: 217.1
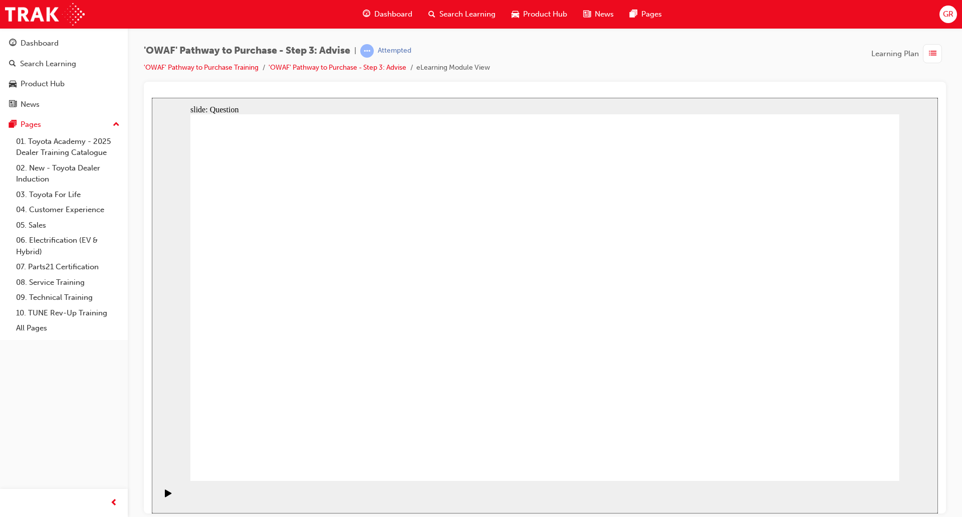
drag, startPoint x: 809, startPoint y: 377, endPoint x: 577, endPoint y: 374, distance: 232.6
drag, startPoint x: 811, startPoint y: 368, endPoint x: 373, endPoint y: 373, distance: 438.6
drag, startPoint x: 825, startPoint y: 368, endPoint x: 382, endPoint y: 370, distance: 442.6
drag, startPoint x: 821, startPoint y: 375, endPoint x: 357, endPoint y: 375, distance: 464.1
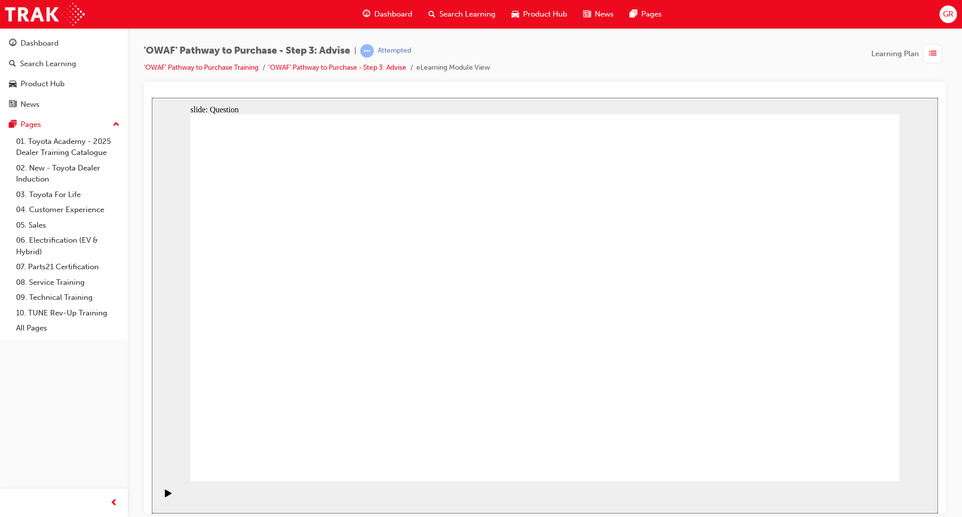
drag, startPoint x: 402, startPoint y: 316, endPoint x: 669, endPoint y: 310, distance: 267.2
drag, startPoint x: 306, startPoint y: 316, endPoint x: 571, endPoint y: 320, distance: 265.2
drag, startPoint x: 589, startPoint y: 273, endPoint x: 406, endPoint y: 316, distance: 187.3
drag, startPoint x: 411, startPoint y: 378, endPoint x: 587, endPoint y: 337, distance: 180.2
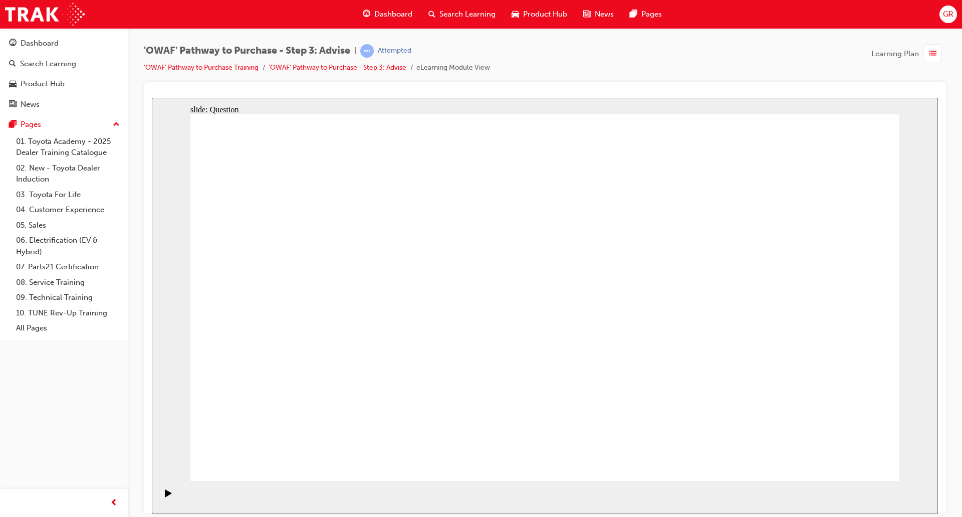
drag, startPoint x: 401, startPoint y: 315, endPoint x: 578, endPoint y: 319, distance: 176.5
drag, startPoint x: 747, startPoint y: 268, endPoint x: 409, endPoint y: 322, distance: 342.7
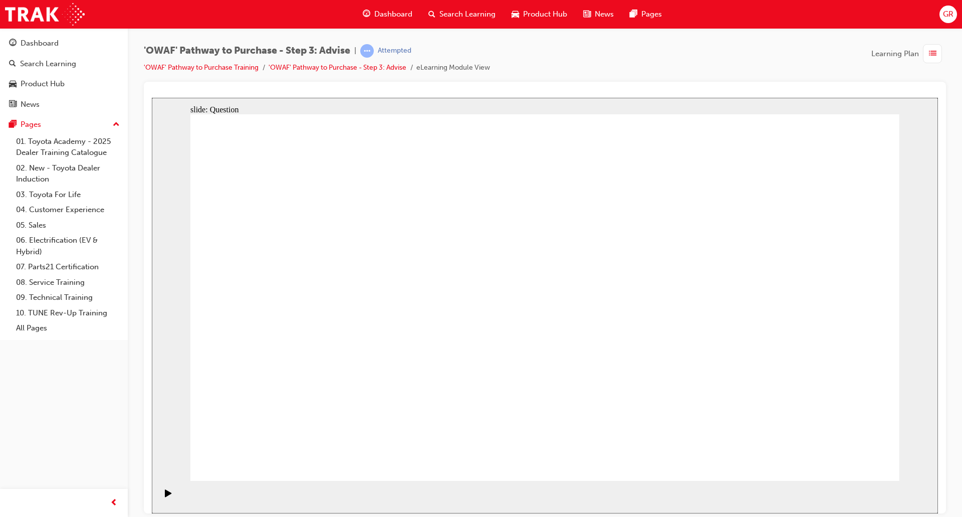
drag, startPoint x: 470, startPoint y: 250, endPoint x: 756, endPoint y: 389, distance: 317.9
drag, startPoint x: 263, startPoint y: 269, endPoint x: 684, endPoint y: 407, distance: 443.3
drag, startPoint x: 395, startPoint y: 258, endPoint x: 819, endPoint y: 396, distance: 445.5
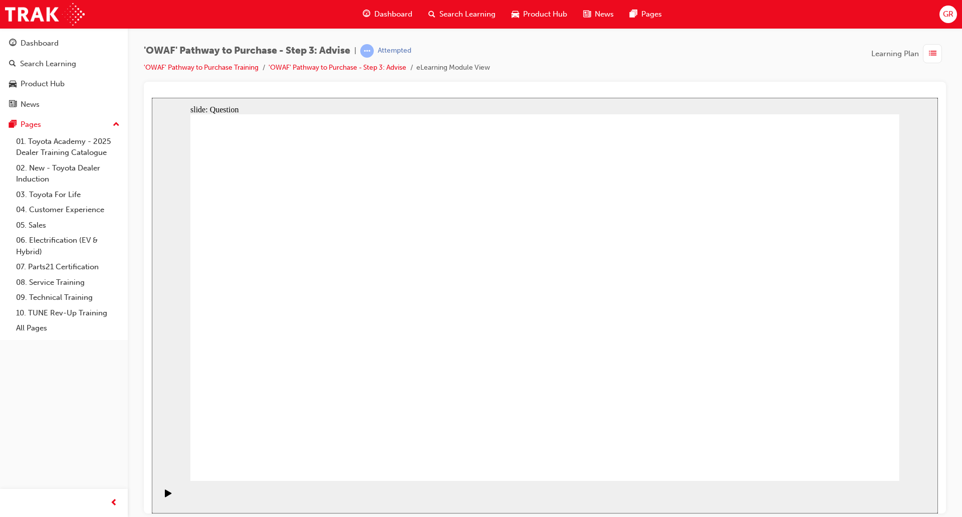
drag, startPoint x: 838, startPoint y: 264, endPoint x: 489, endPoint y: 402, distance: 374.8
drag, startPoint x: 781, startPoint y: 259, endPoint x: 643, endPoint y: 397, distance: 195.3
drag, startPoint x: 332, startPoint y: 254, endPoint x: 549, endPoint y: 391, distance: 257.1
drag, startPoint x: 558, startPoint y: 256, endPoint x: 275, endPoint y: 395, distance: 314.9
drag, startPoint x: 630, startPoint y: 256, endPoint x: 354, endPoint y: 397, distance: 310.2
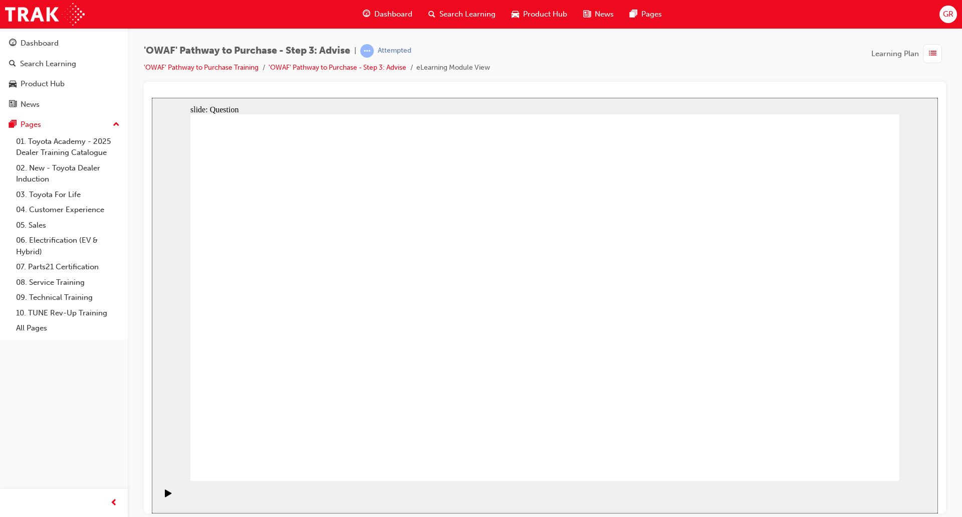
drag, startPoint x: 706, startPoint y: 263, endPoint x: 422, endPoint y: 403, distance: 317.4
drag, startPoint x: 878, startPoint y: 454, endPoint x: 859, endPoint y: 463, distance: 21.3
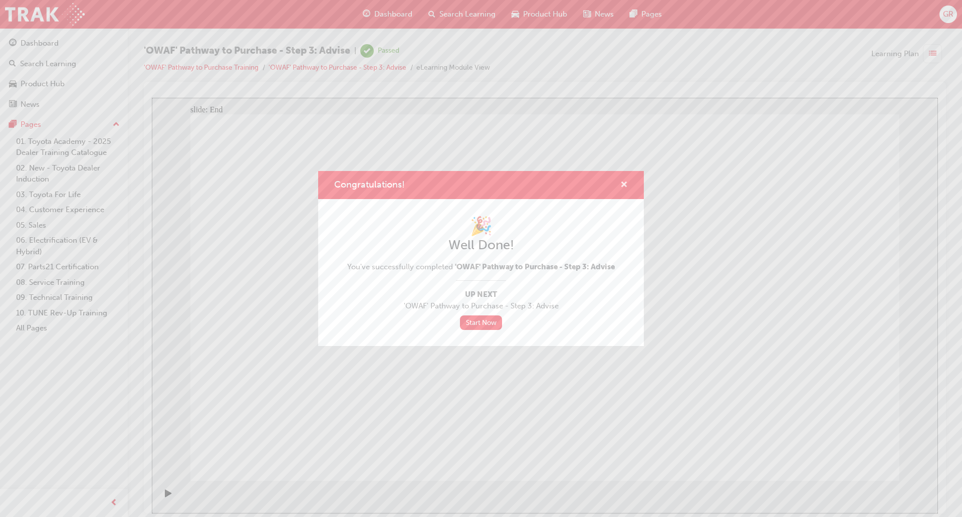
click at [627, 183] on span "cross-icon" at bounding box center [624, 185] width 8 height 9
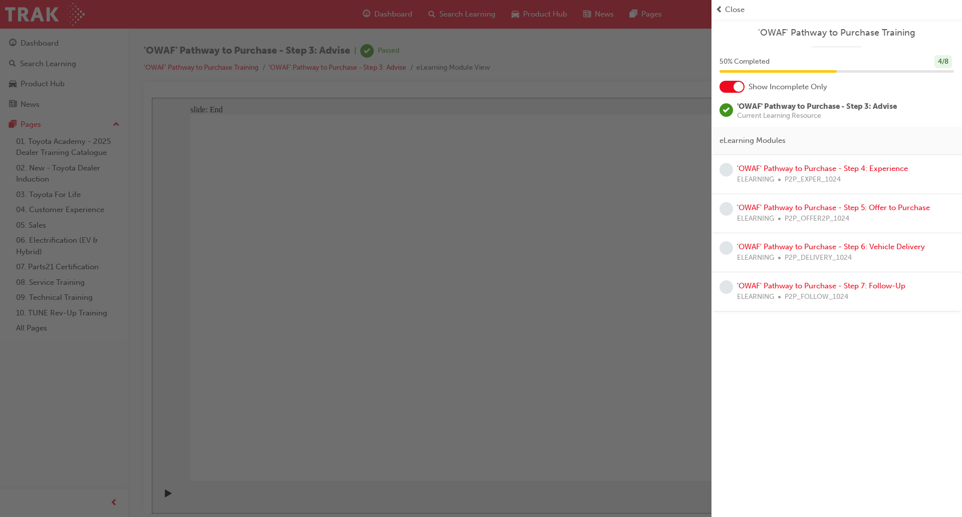
click at [530, 402] on div "button" at bounding box center [356, 258] width 712 height 517
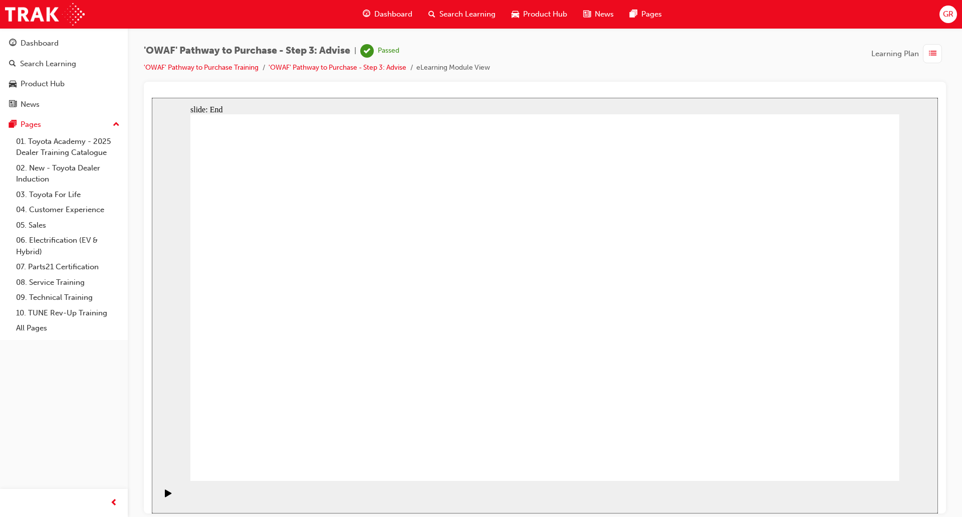
click at [933, 50] on span "list-icon" at bounding box center [933, 54] width 8 height 13
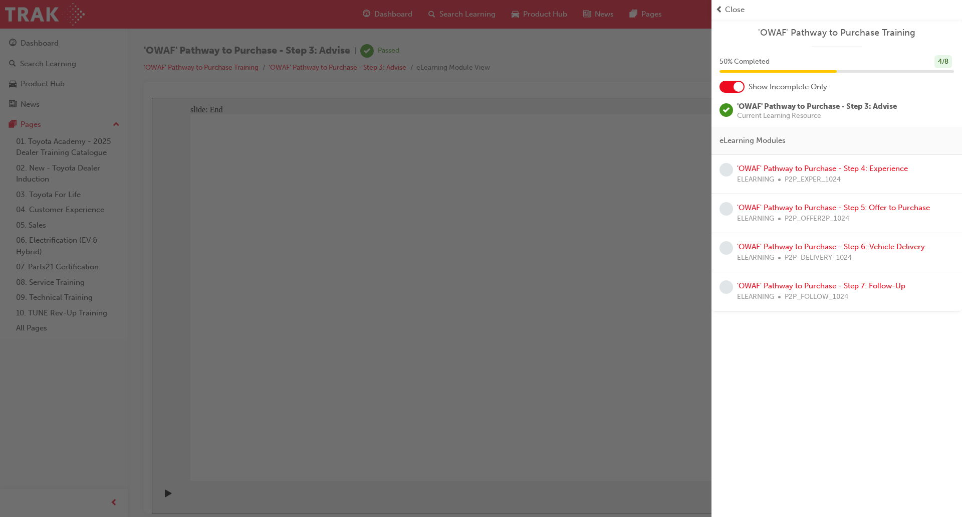
click at [620, 350] on div "button" at bounding box center [356, 258] width 712 height 517
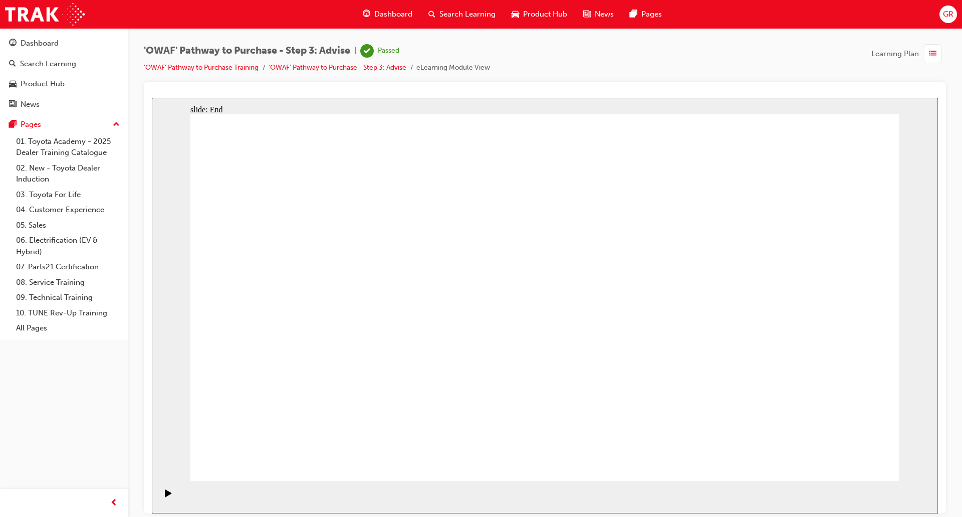
click at [929, 51] on span "list-icon" at bounding box center [933, 54] width 8 height 13
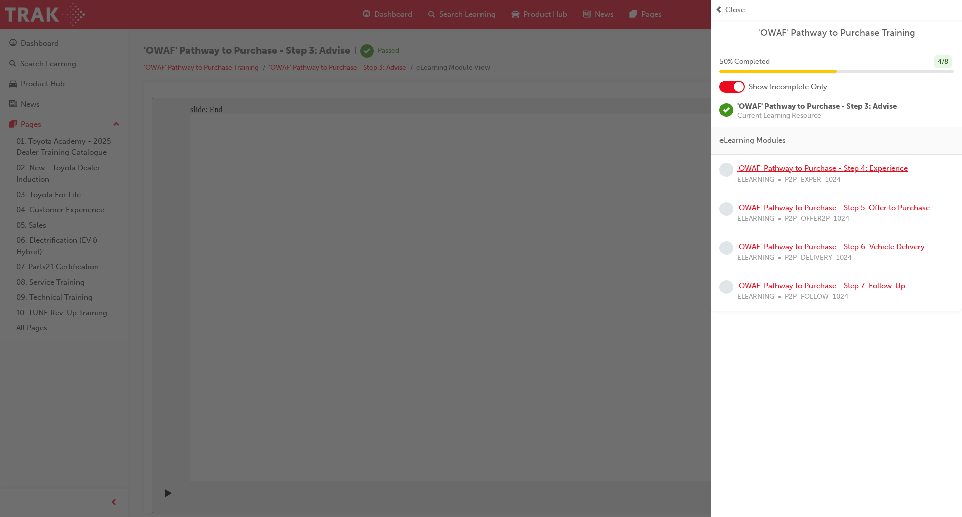
click at [864, 167] on link "'OWAF' Pathway to Purchase - Step 4: Experience" at bounding box center [822, 168] width 171 height 9
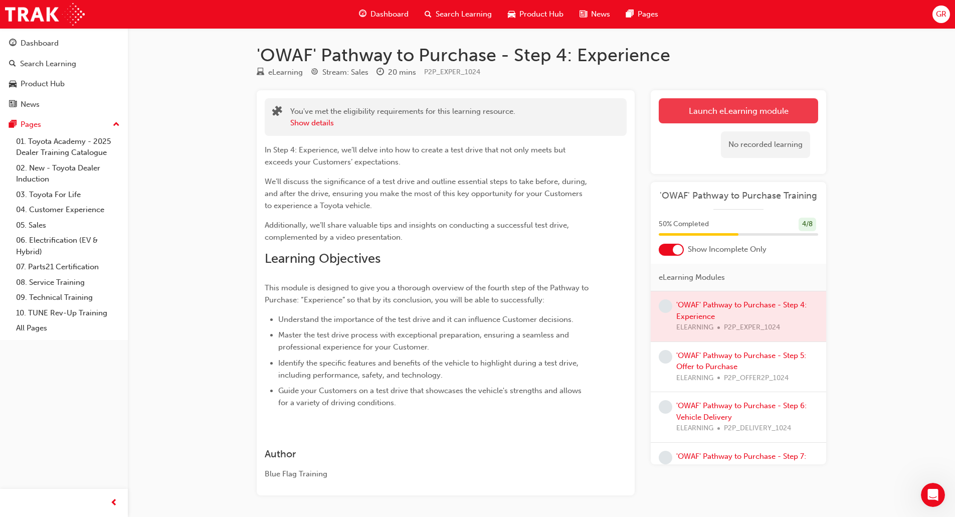
click at [759, 109] on link "Launch eLearning module" at bounding box center [738, 110] width 159 height 25
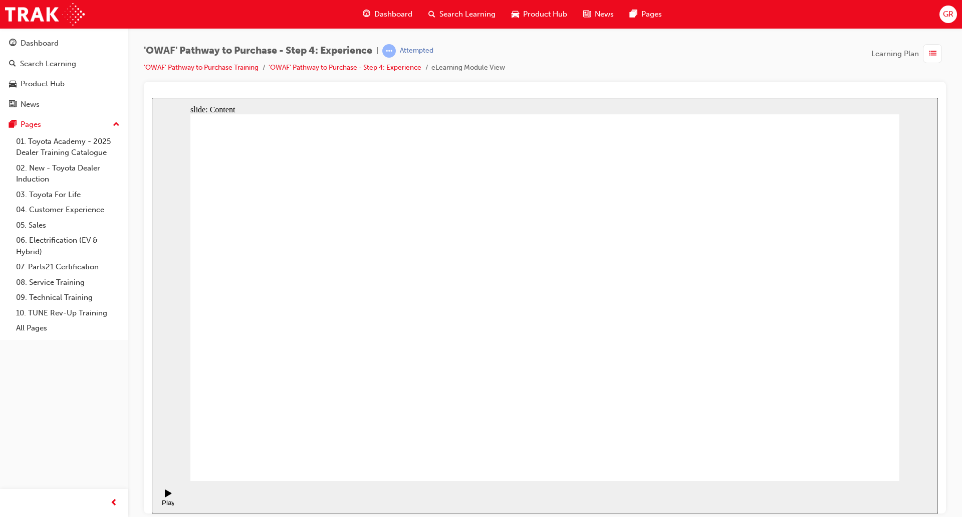
drag, startPoint x: 666, startPoint y: 340, endPoint x: 663, endPoint y: 349, distance: 10.0
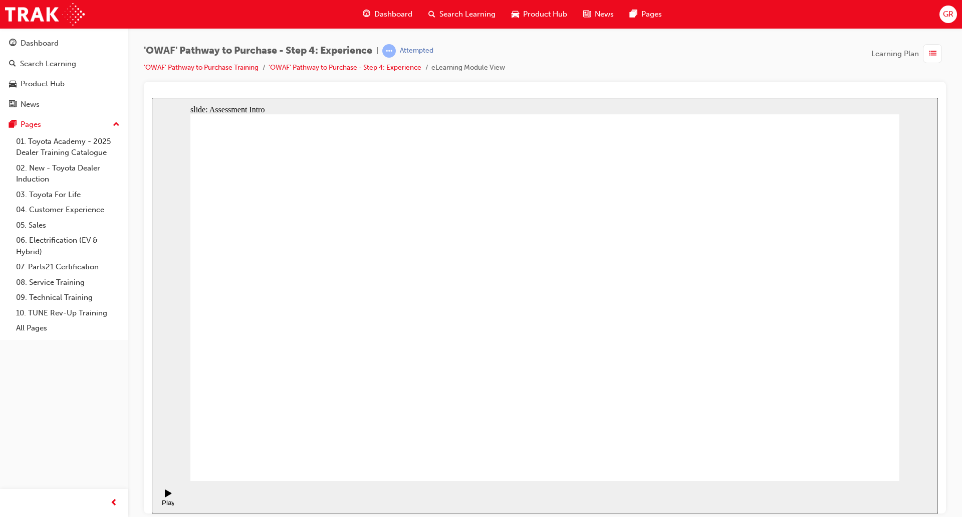
checkbox input "true"
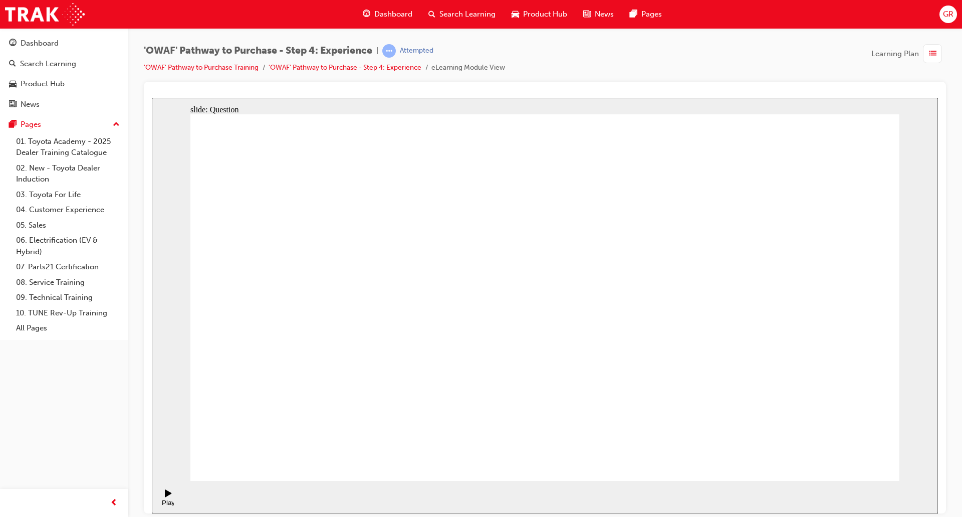
checkbox input "true"
drag, startPoint x: 789, startPoint y: 334, endPoint x: 347, endPoint y: 354, distance: 442.5
drag, startPoint x: 788, startPoint y: 338, endPoint x: 349, endPoint y: 371, distance: 439.8
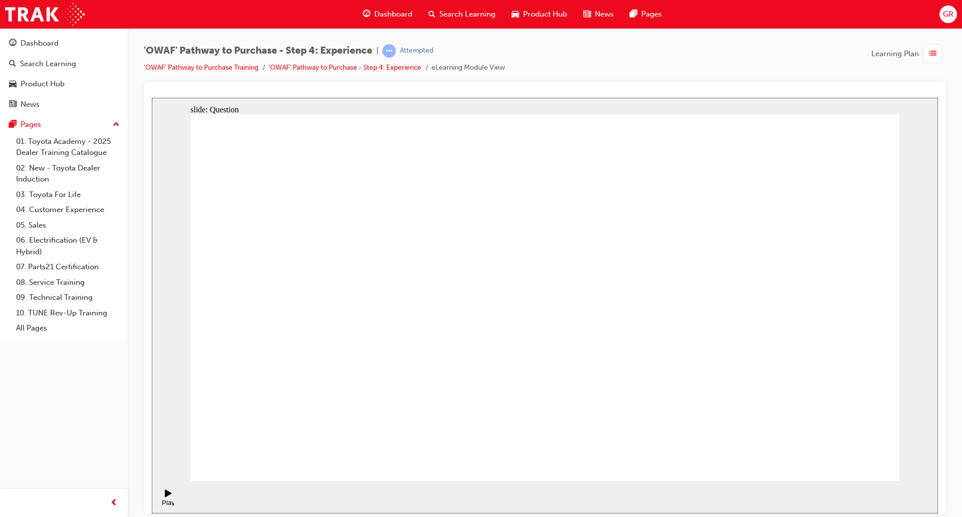
drag, startPoint x: 797, startPoint y: 345, endPoint x: 577, endPoint y: 378, distance: 221.9
drag, startPoint x: 813, startPoint y: 332, endPoint x: 376, endPoint y: 355, distance: 438.2
drag, startPoint x: 796, startPoint y: 335, endPoint x: 581, endPoint y: 366, distance: 216.8
drag, startPoint x: 819, startPoint y: 332, endPoint x: 596, endPoint y: 357, distance: 224.0
drag, startPoint x: 803, startPoint y: 329, endPoint x: 371, endPoint y: 358, distance: 433.5
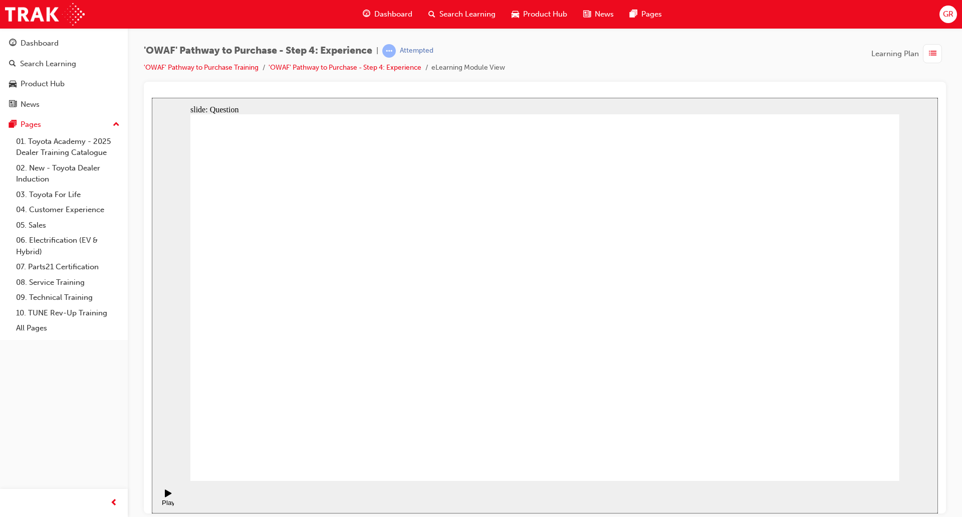
drag, startPoint x: 806, startPoint y: 347, endPoint x: 375, endPoint y: 370, distance: 431.2
drag, startPoint x: 788, startPoint y: 355, endPoint x: 367, endPoint y: 391, distance: 422.5
drag, startPoint x: 810, startPoint y: 341, endPoint x: 374, endPoint y: 382, distance: 438.5
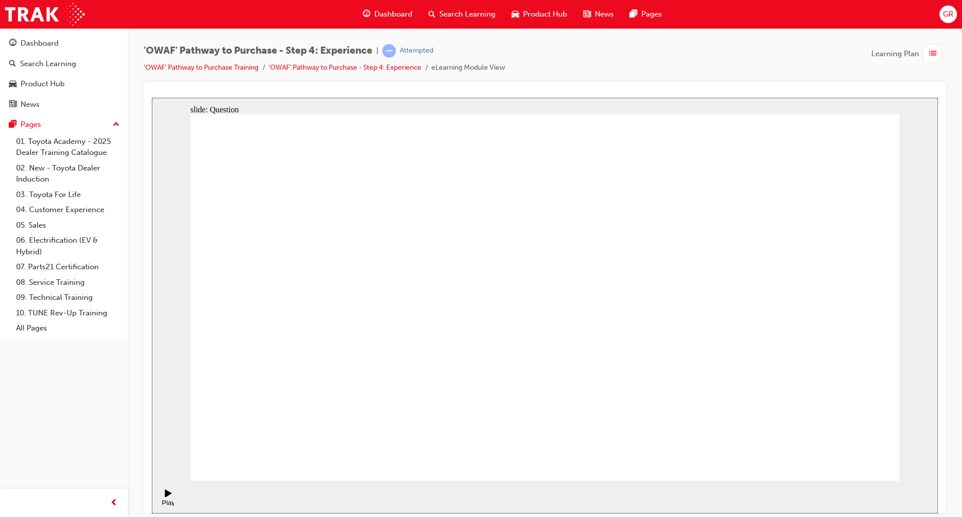
drag, startPoint x: 801, startPoint y: 343, endPoint x: 364, endPoint y: 366, distance: 437.6
drag, startPoint x: 803, startPoint y: 338, endPoint x: 363, endPoint y: 361, distance: 440.7
drag, startPoint x: 804, startPoint y: 331, endPoint x: 377, endPoint y: 366, distance: 428.5
drag, startPoint x: 798, startPoint y: 341, endPoint x: 588, endPoint y: 369, distance: 211.8
drag, startPoint x: 805, startPoint y: 337, endPoint x: 359, endPoint y: 357, distance: 447.0
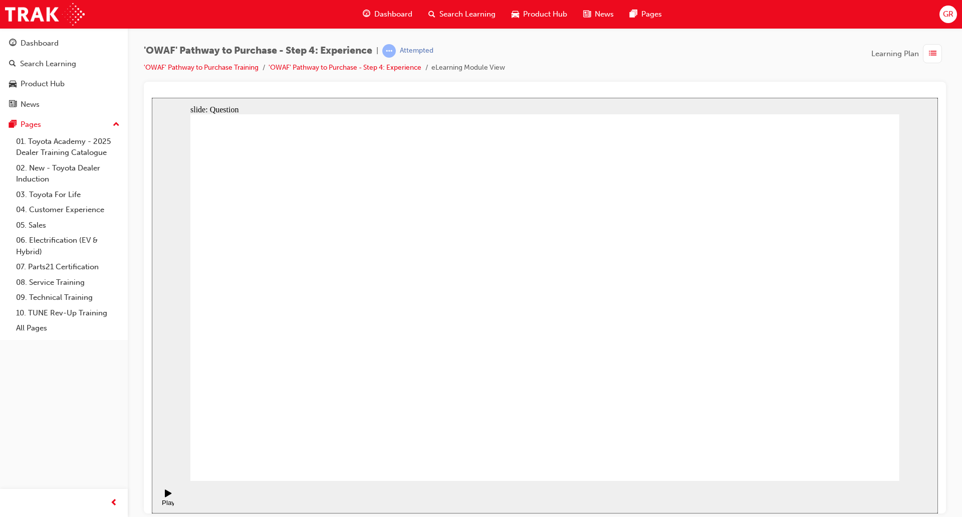
drag, startPoint x: 801, startPoint y: 332, endPoint x: 363, endPoint y: 357, distance: 438.8
drag, startPoint x: 539, startPoint y: 401, endPoint x: 517, endPoint y: 407, distance: 22.4
drag, startPoint x: 860, startPoint y: 406, endPoint x: 781, endPoint y: 304, distance: 129.1
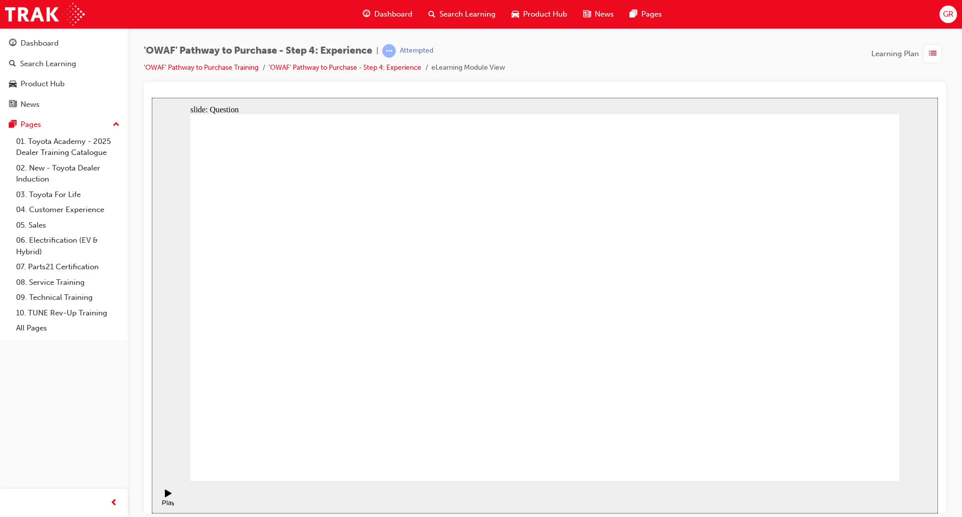
drag, startPoint x: 779, startPoint y: 410, endPoint x: 622, endPoint y: 308, distance: 186.8
drag, startPoint x: 693, startPoint y: 389, endPoint x: 848, endPoint y: 283, distance: 188.2
drag, startPoint x: 620, startPoint y: 405, endPoint x: 550, endPoint y: 289, distance: 136.1
drag, startPoint x: 523, startPoint y: 411, endPoint x: 674, endPoint y: 307, distance: 183.4
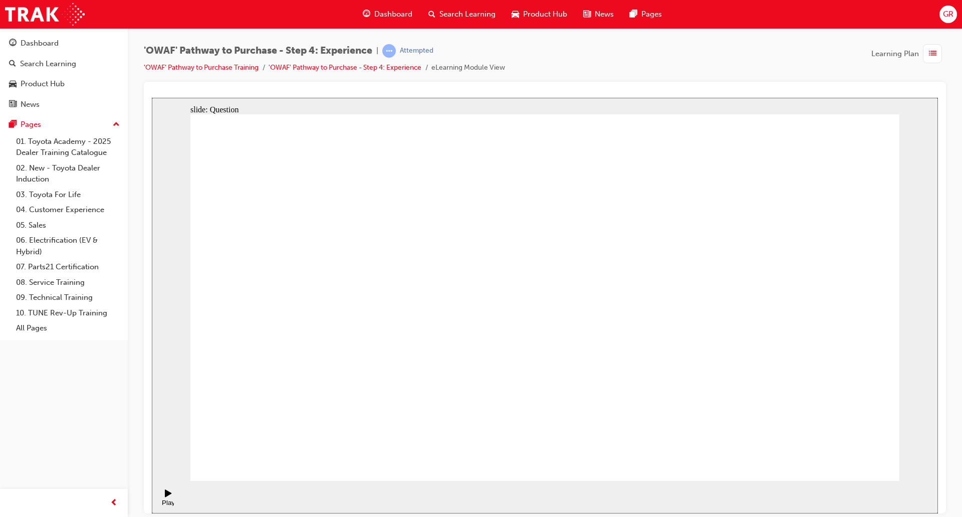
drag, startPoint x: 426, startPoint y: 412, endPoint x: 516, endPoint y: 257, distance: 180.1
drag, startPoint x: 555, startPoint y: 375, endPoint x: 743, endPoint y: 251, distance: 225.5
drag, startPoint x: 671, startPoint y: 412, endPoint x: 716, endPoint y: 289, distance: 131.3
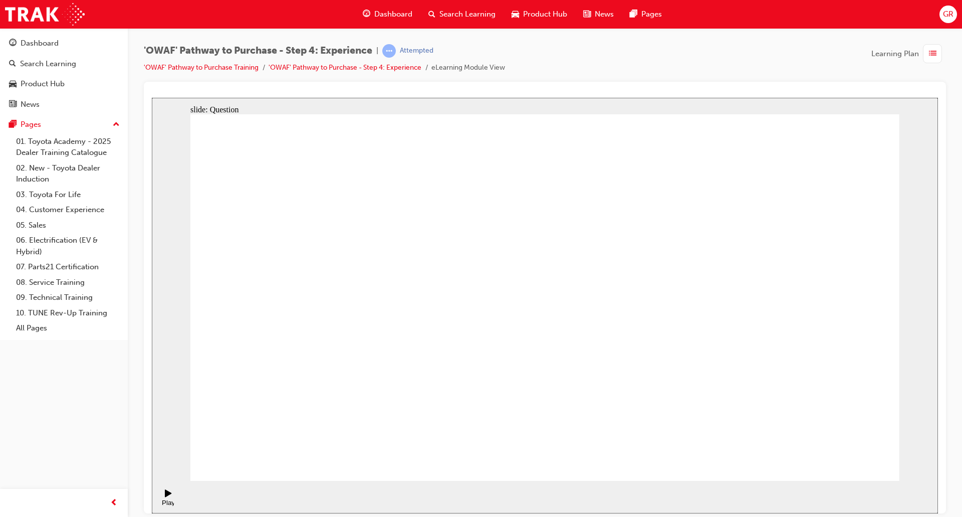
radio input "true"
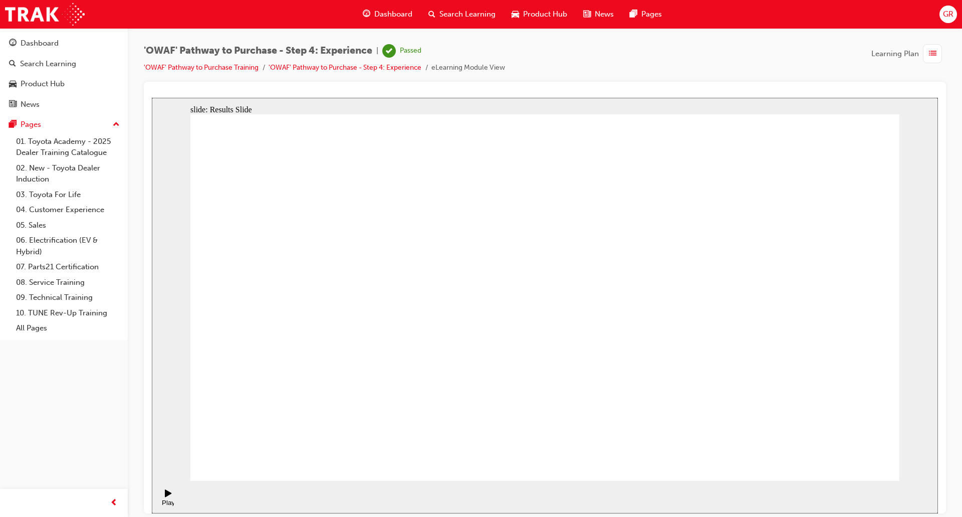
click at [276, 486] on section "Play (Ctrl+Alt+P) Replay (Ctrl+Alt+R) Playback speed Playback Speed 2 1.75 1.5 …" at bounding box center [545, 496] width 786 height 33
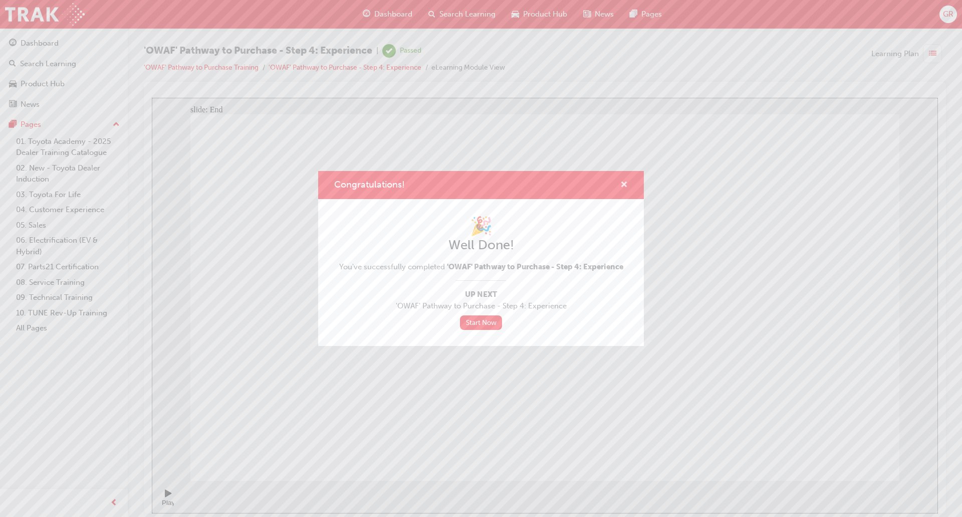
click at [621, 181] on span "cross-icon" at bounding box center [624, 185] width 8 height 9
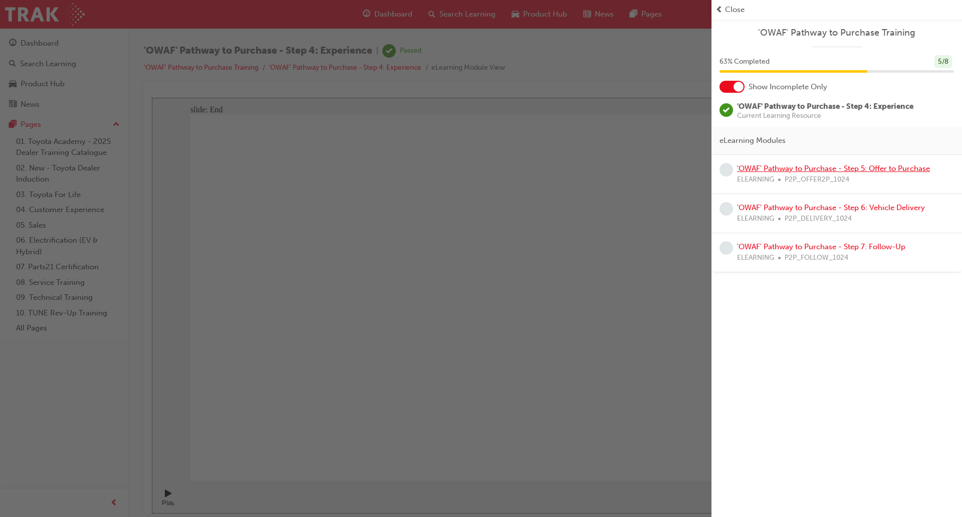
click at [904, 165] on link "'OWAF' Pathway to Purchase - Step 5: Offer to Purchase" at bounding box center [833, 168] width 193 height 9
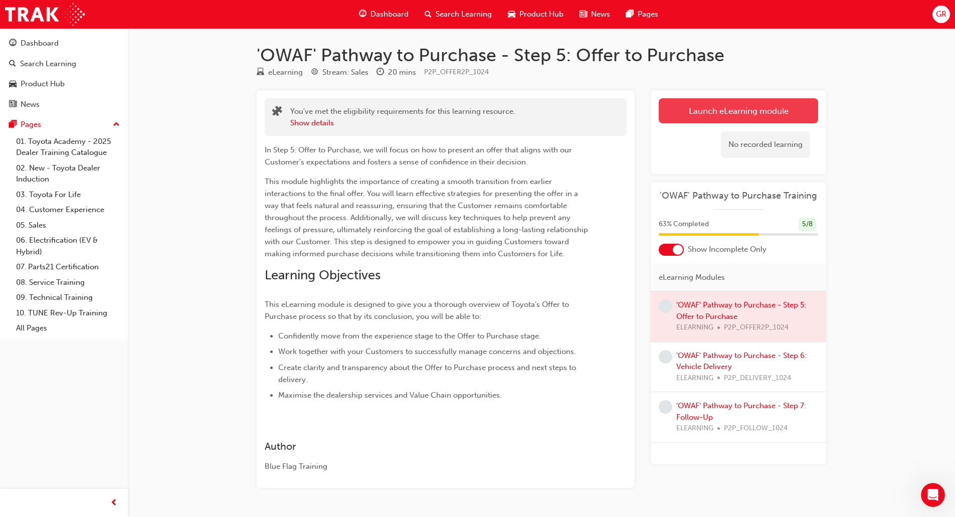
click at [757, 105] on link "Launch eLearning module" at bounding box center [738, 110] width 159 height 25
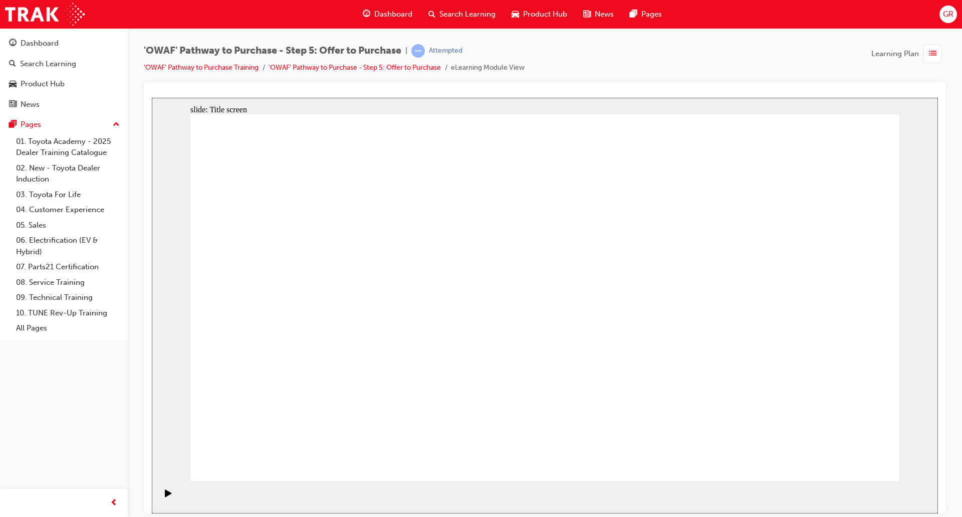
click at [162, 497] on div "Pause (Ctrl+Alt+P)" at bounding box center [168, 497] width 17 height 17
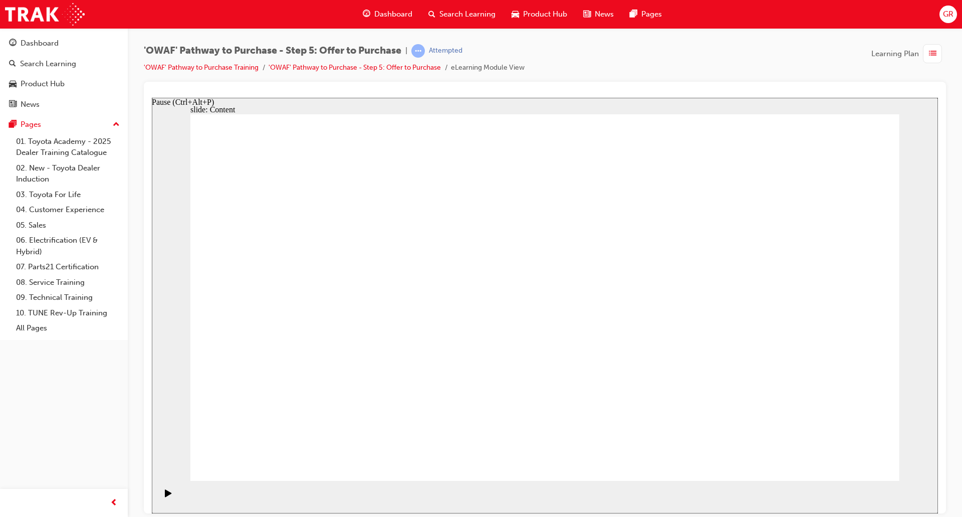
click at [165, 496] on icon "Play (Ctrl+Alt+P)" at bounding box center [168, 493] width 7 height 8
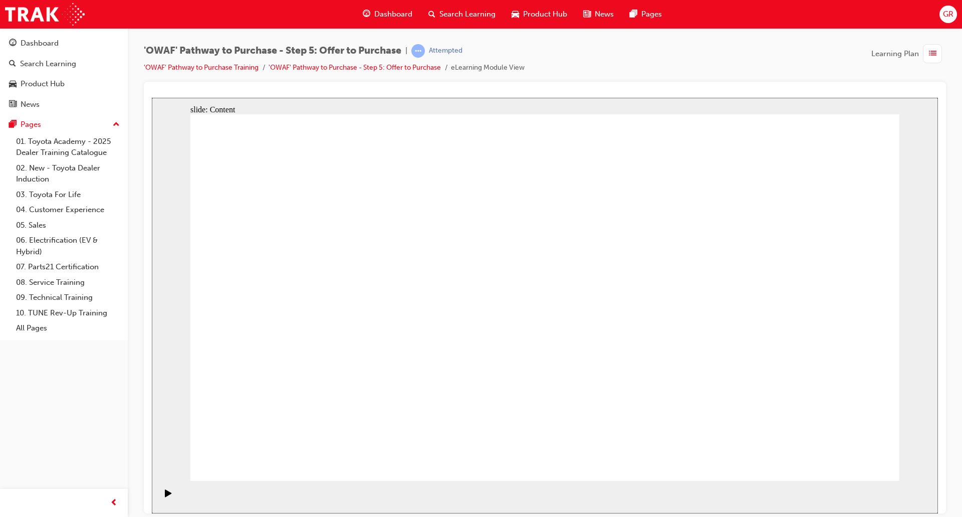
click at [166, 493] on icon "Pause (Ctrl+Alt+P)" at bounding box center [168, 492] width 5 height 7
click at [166, 493] on icon "Play (Ctrl+Alt+P)" at bounding box center [168, 493] width 7 height 8
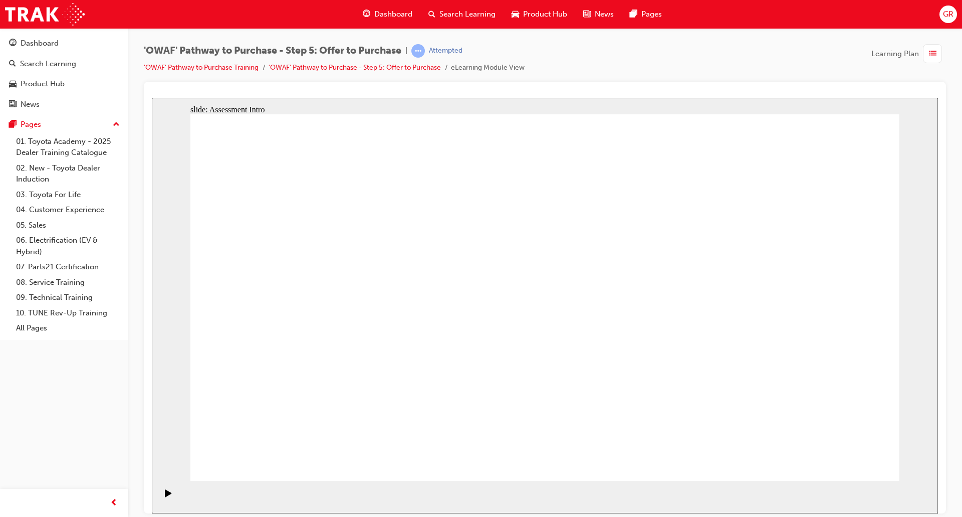
click at [165, 493] on icon "Play (Ctrl+Alt+P)" at bounding box center [168, 493] width 7 height 8
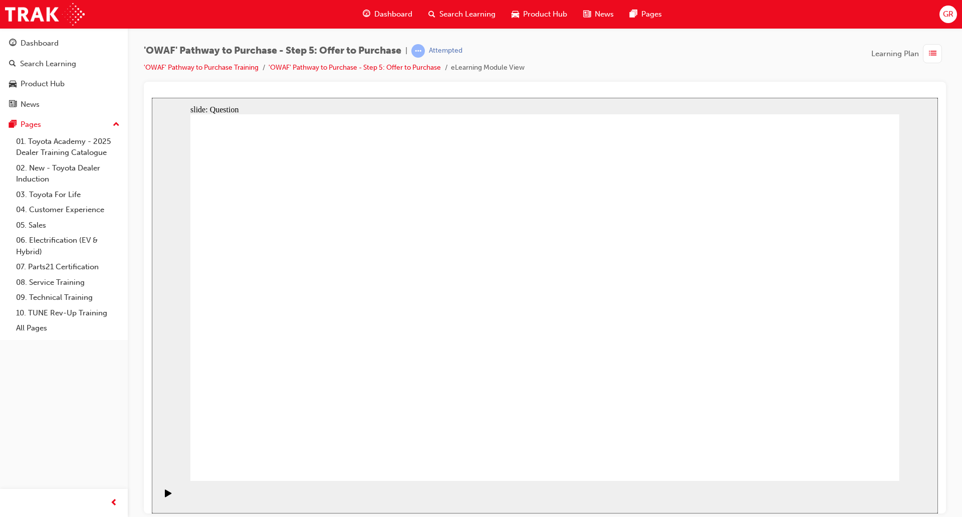
radio input "true"
drag, startPoint x: 819, startPoint y: 286, endPoint x: 338, endPoint y: 380, distance: 490.3
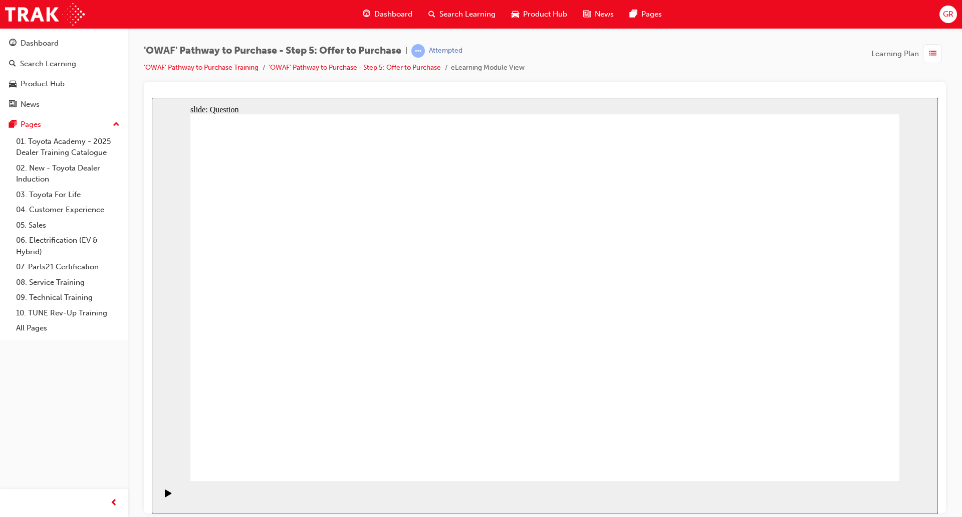
drag, startPoint x: 289, startPoint y: 271, endPoint x: 487, endPoint y: 365, distance: 218.8
drag, startPoint x: 485, startPoint y: 368, endPoint x: 642, endPoint y: 370, distance: 157.4
drag, startPoint x: 725, startPoint y: 283, endPoint x: 503, endPoint y: 375, distance: 240.0
drag, startPoint x: 480, startPoint y: 276, endPoint x: 758, endPoint y: 367, distance: 292.3
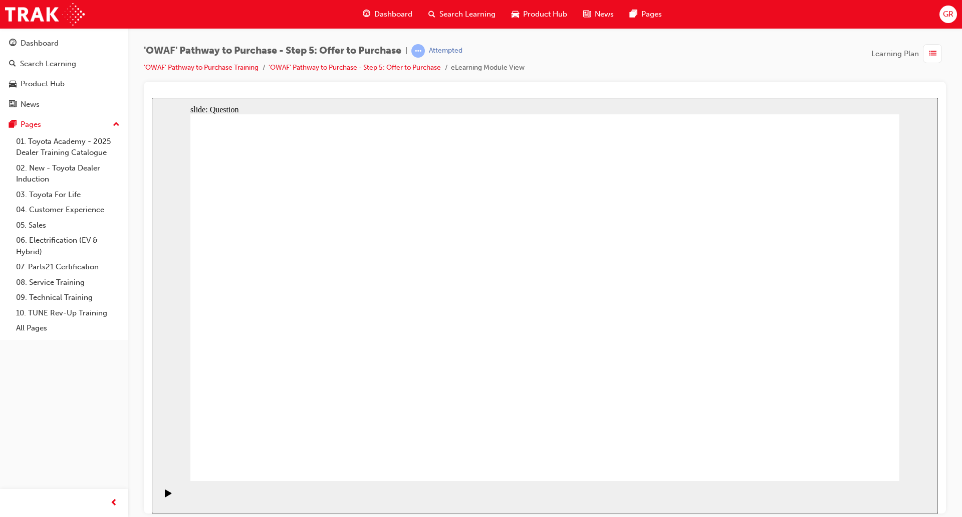
drag, startPoint x: 723, startPoint y: 277, endPoint x: 356, endPoint y: 279, distance: 367.4
drag, startPoint x: 837, startPoint y: 279, endPoint x: 540, endPoint y: 270, distance: 296.9
drag, startPoint x: 717, startPoint y: 332, endPoint x: 538, endPoint y: 317, distance: 179.1
drag, startPoint x: 715, startPoint y: 392, endPoint x: 536, endPoint y: 376, distance: 180.1
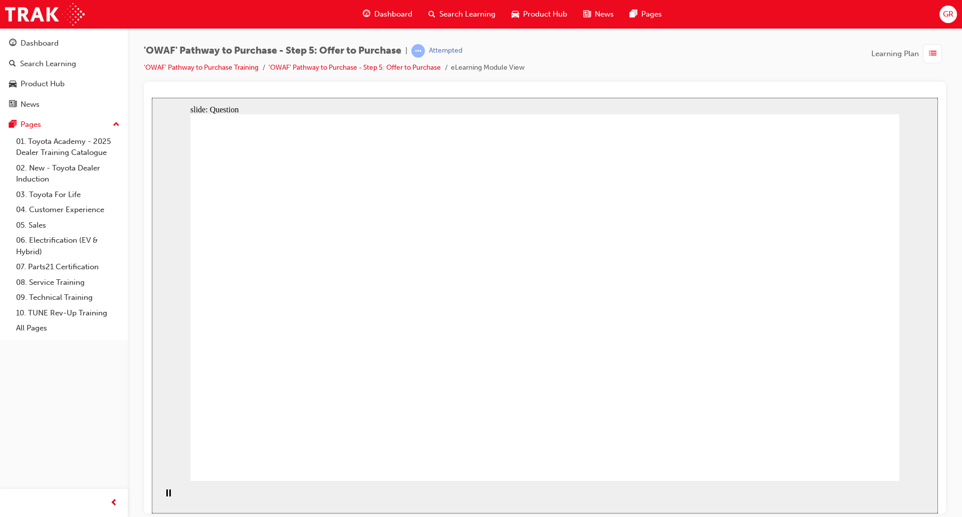
drag, startPoint x: 821, startPoint y: 335, endPoint x: 342, endPoint y: 336, distance: 479.7
drag, startPoint x: 836, startPoint y: 383, endPoint x: 346, endPoint y: 390, distance: 489.7
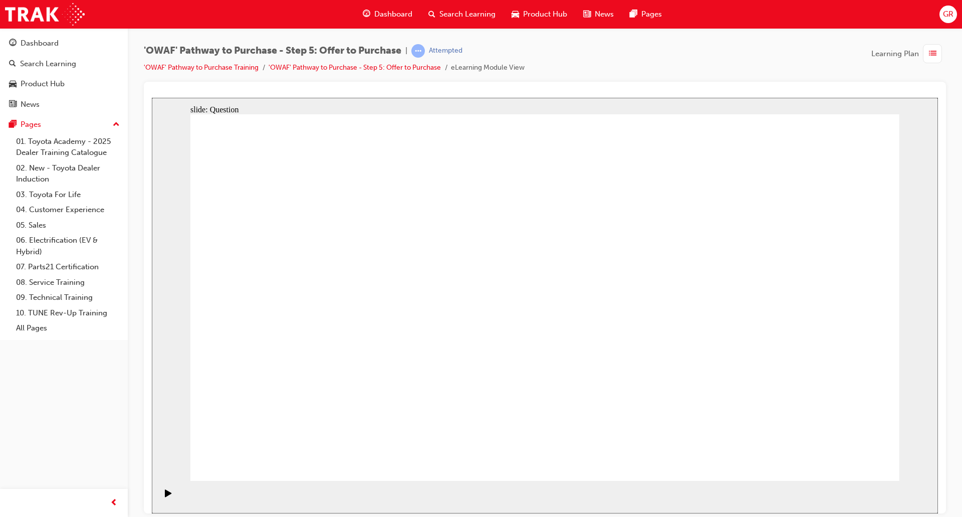
checkbox input "true"
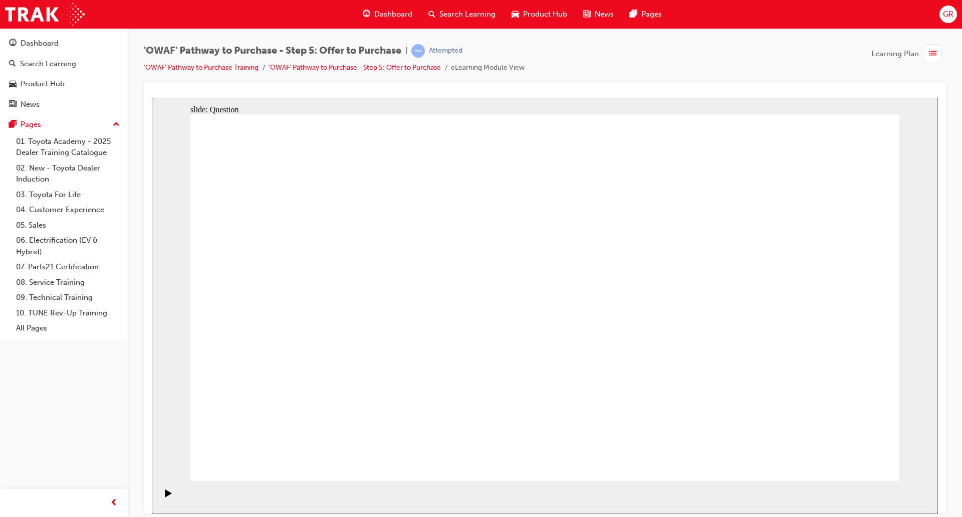
checkbox input "true"
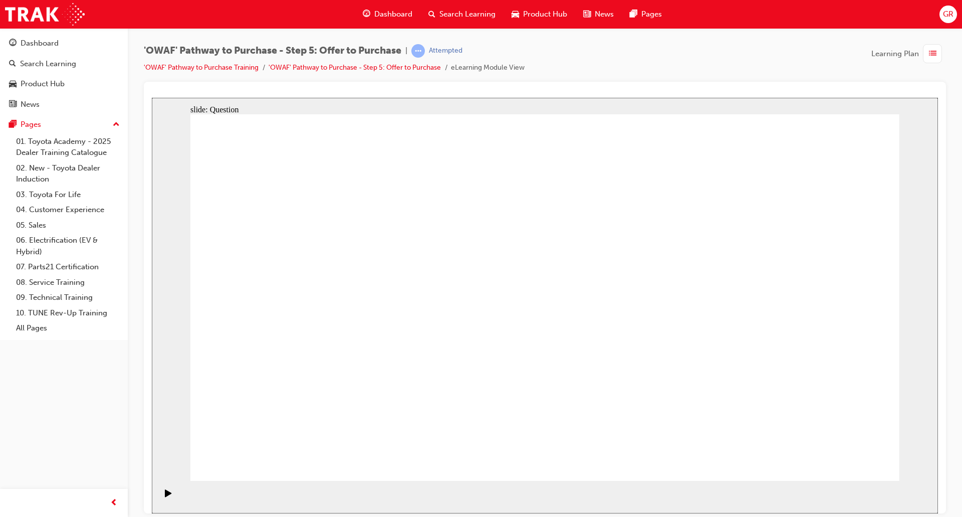
radio input "true"
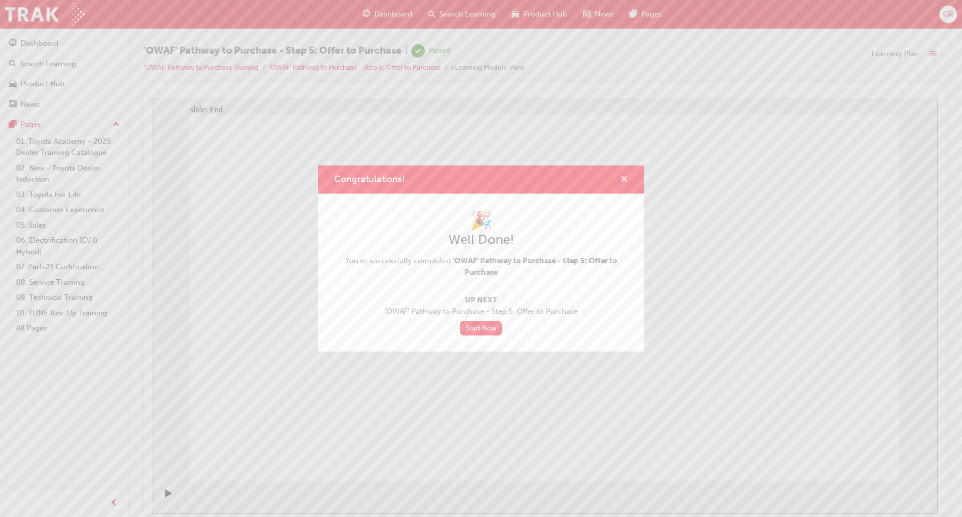
click at [626, 176] on span "cross-icon" at bounding box center [624, 179] width 8 height 9
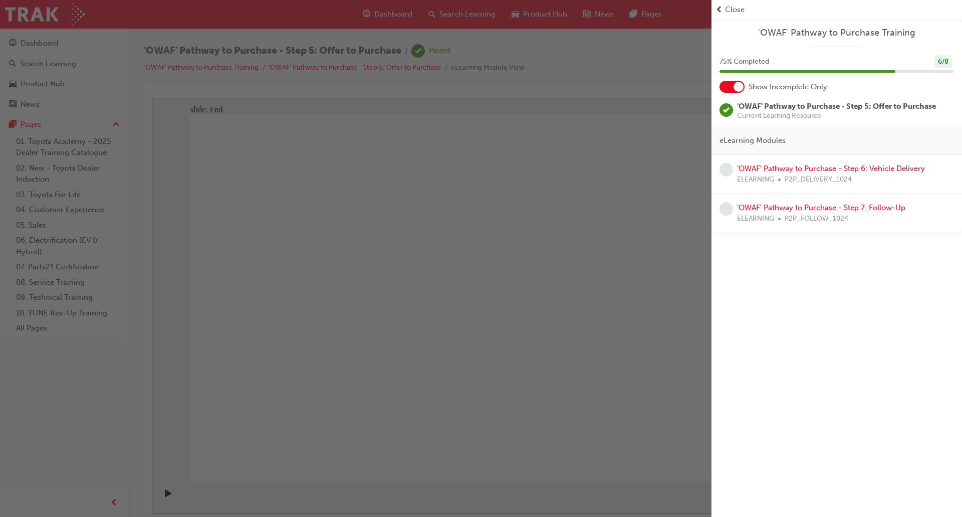
click at [526, 236] on div "button" at bounding box center [356, 258] width 712 height 517
